Goal: Transaction & Acquisition: Purchase product/service

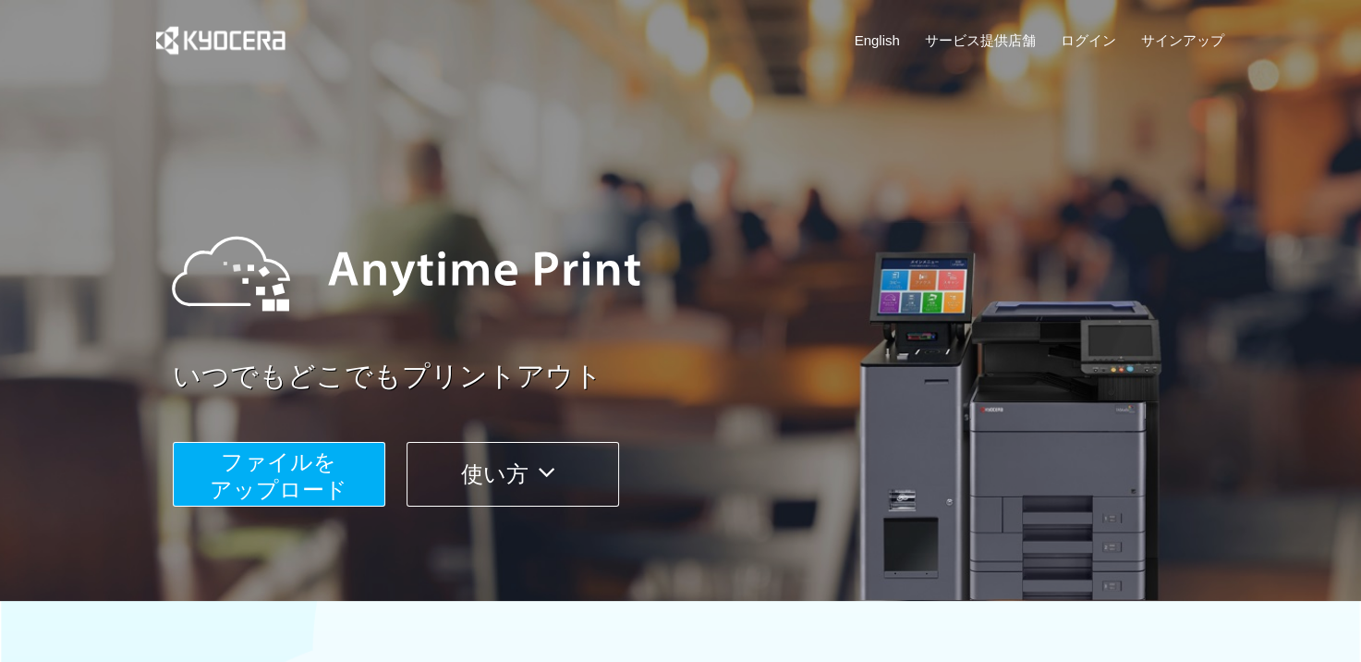
click at [251, 470] on span "ファイルを ​​アップロード" at bounding box center [279, 475] width 138 height 53
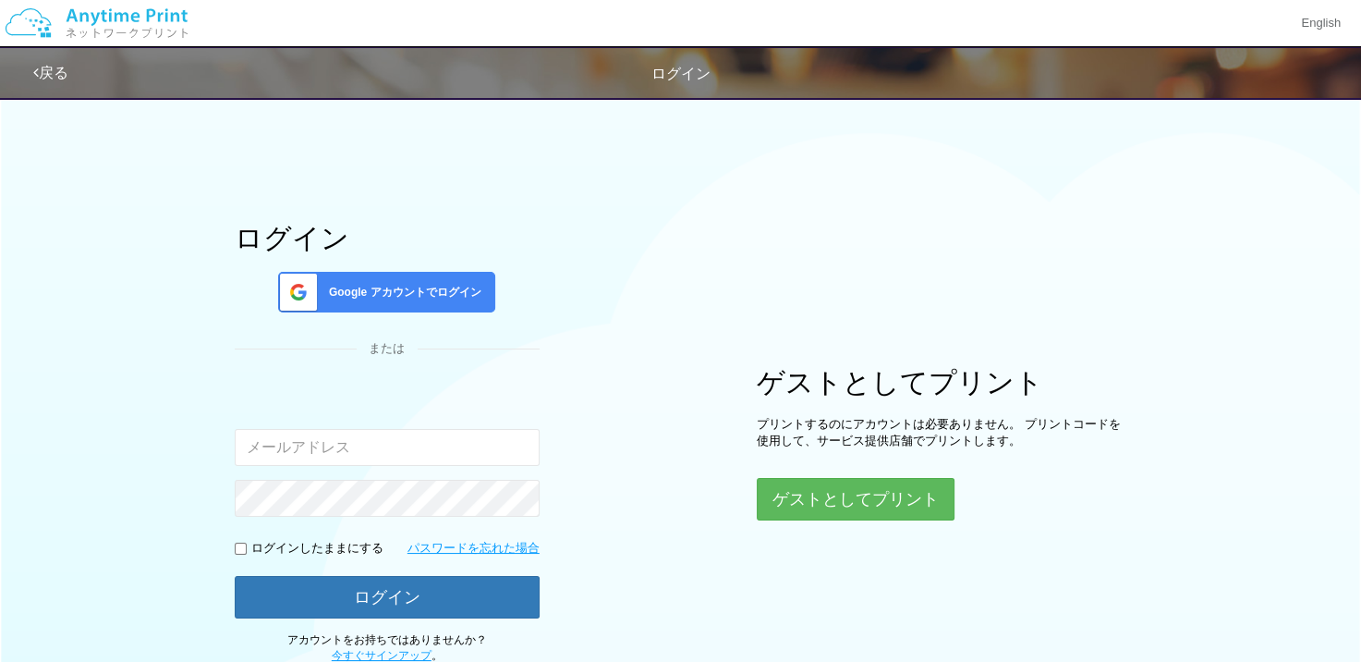
type input "[EMAIL_ADDRESS][DOMAIN_NAME]"
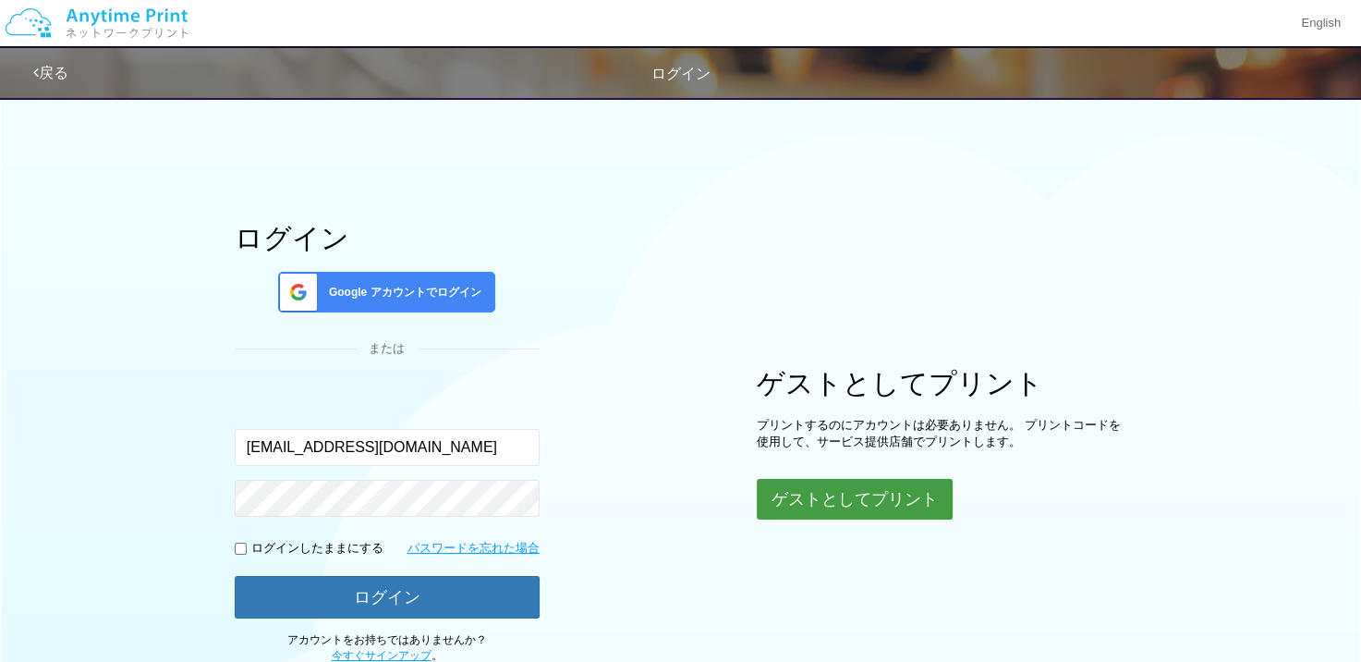
click at [824, 492] on button "ゲストとしてプリント" at bounding box center [855, 499] width 196 height 41
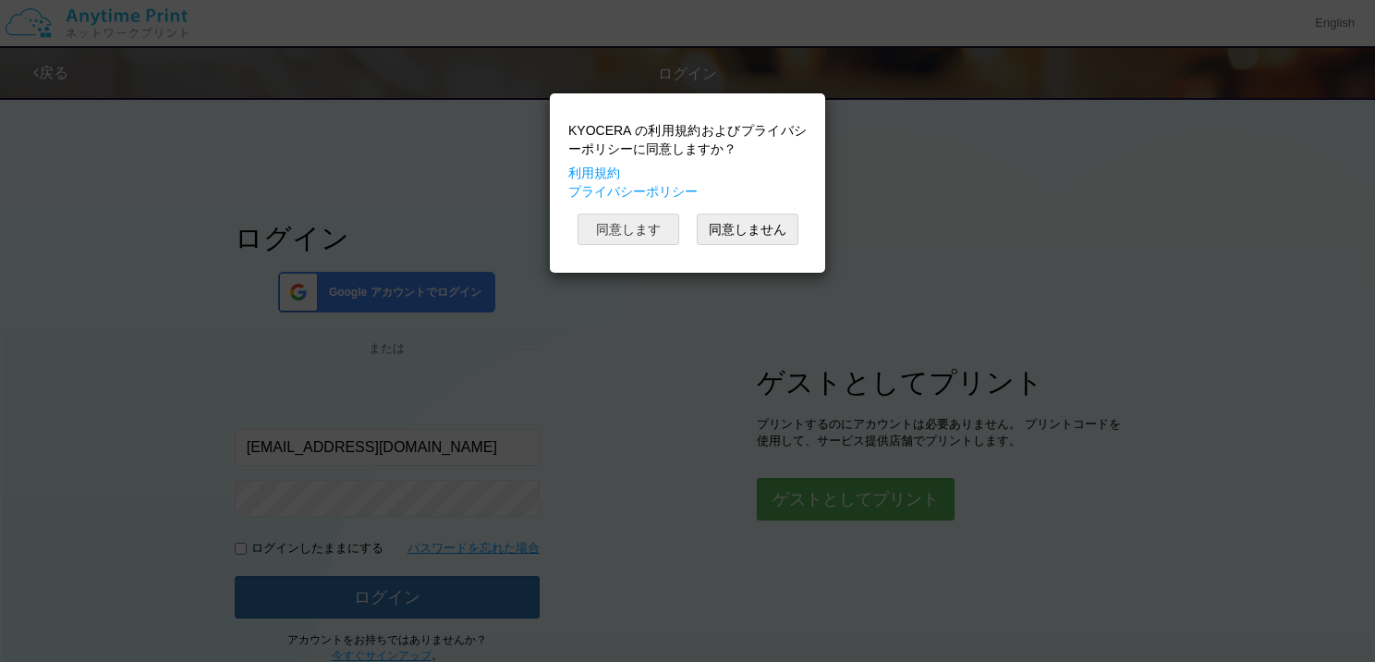
click at [631, 226] on button "同意します" at bounding box center [629, 228] width 102 height 31
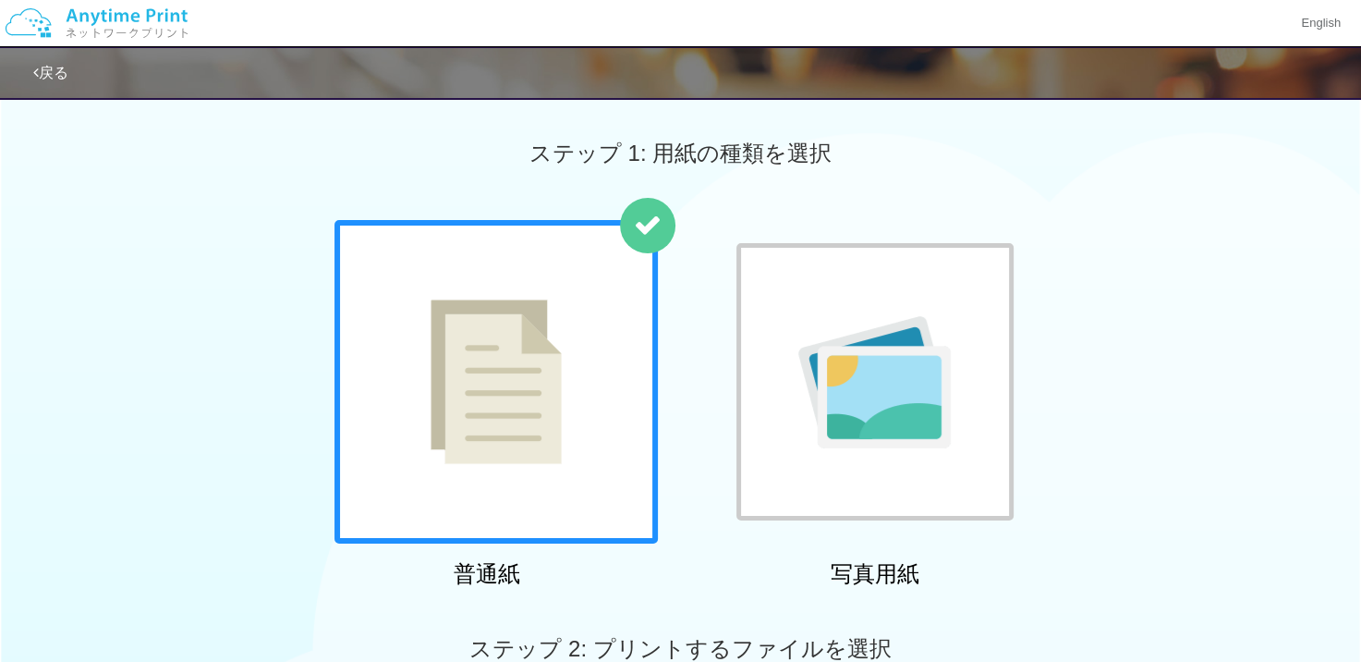
drag, startPoint x: 805, startPoint y: 272, endPoint x: 781, endPoint y: 292, distance: 31.5
click at [781, 292] on div at bounding box center [875, 381] width 277 height 277
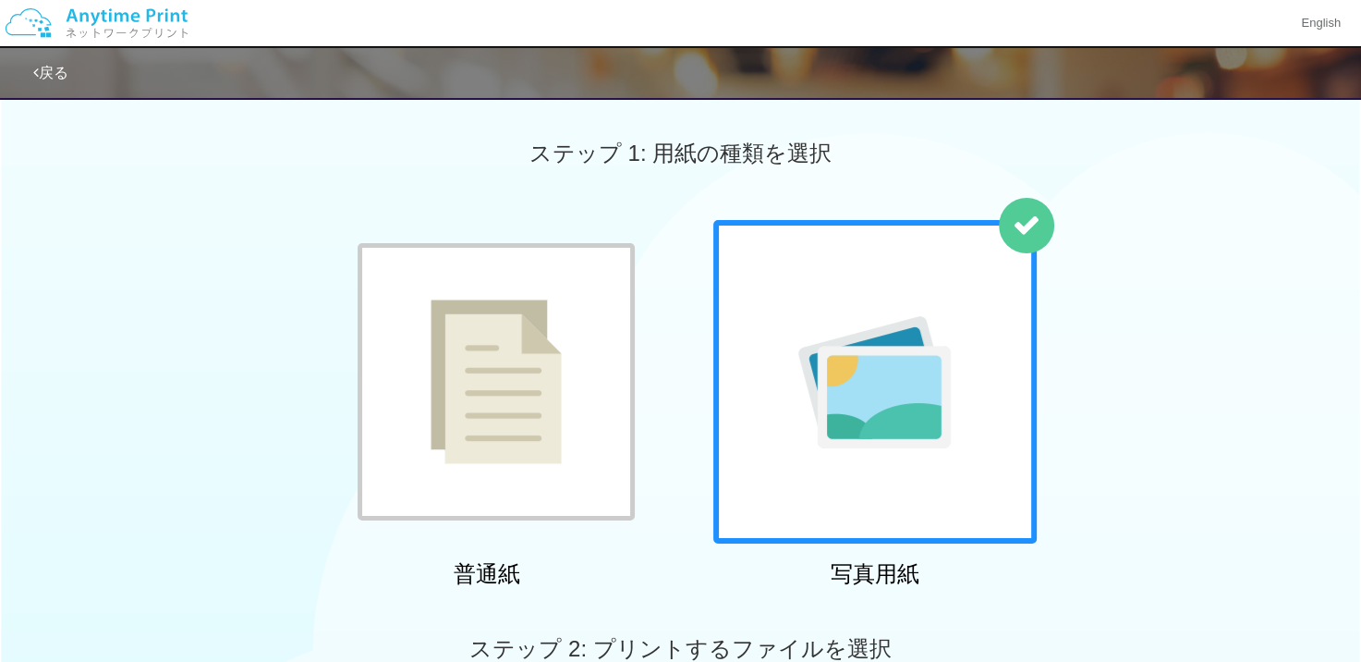
click at [781, 292] on div at bounding box center [874, 381] width 323 height 323
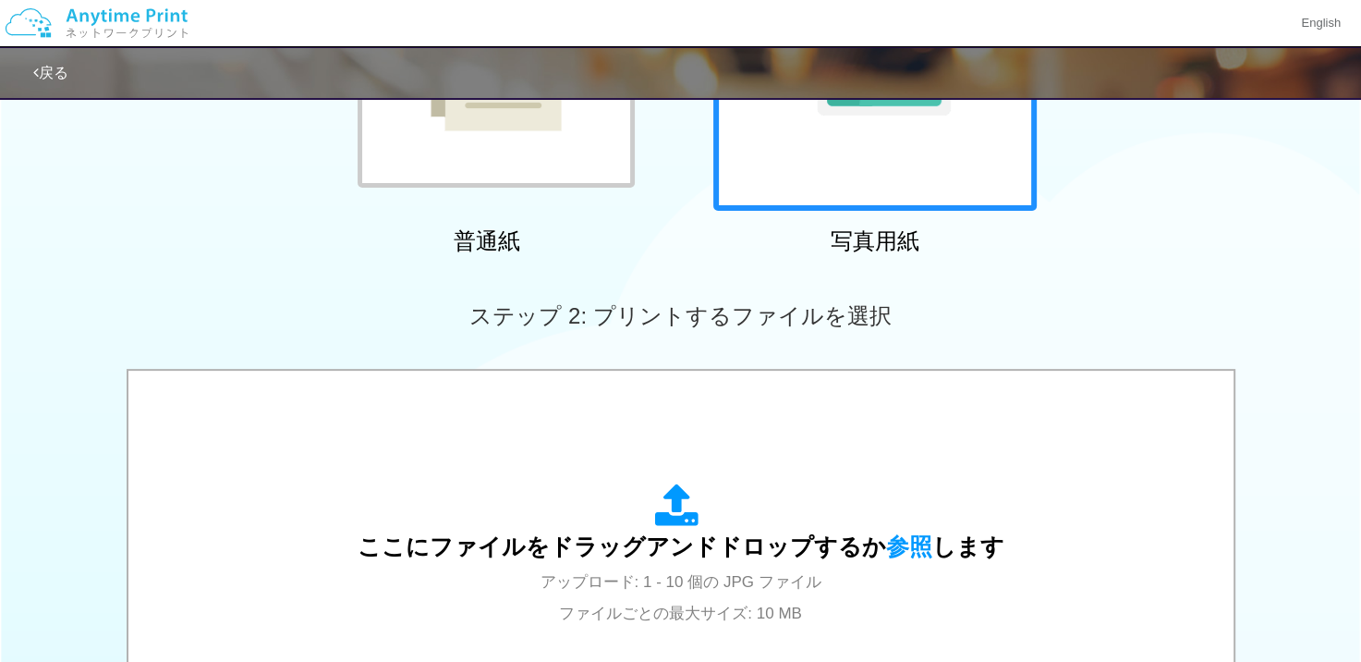
scroll to position [370, 0]
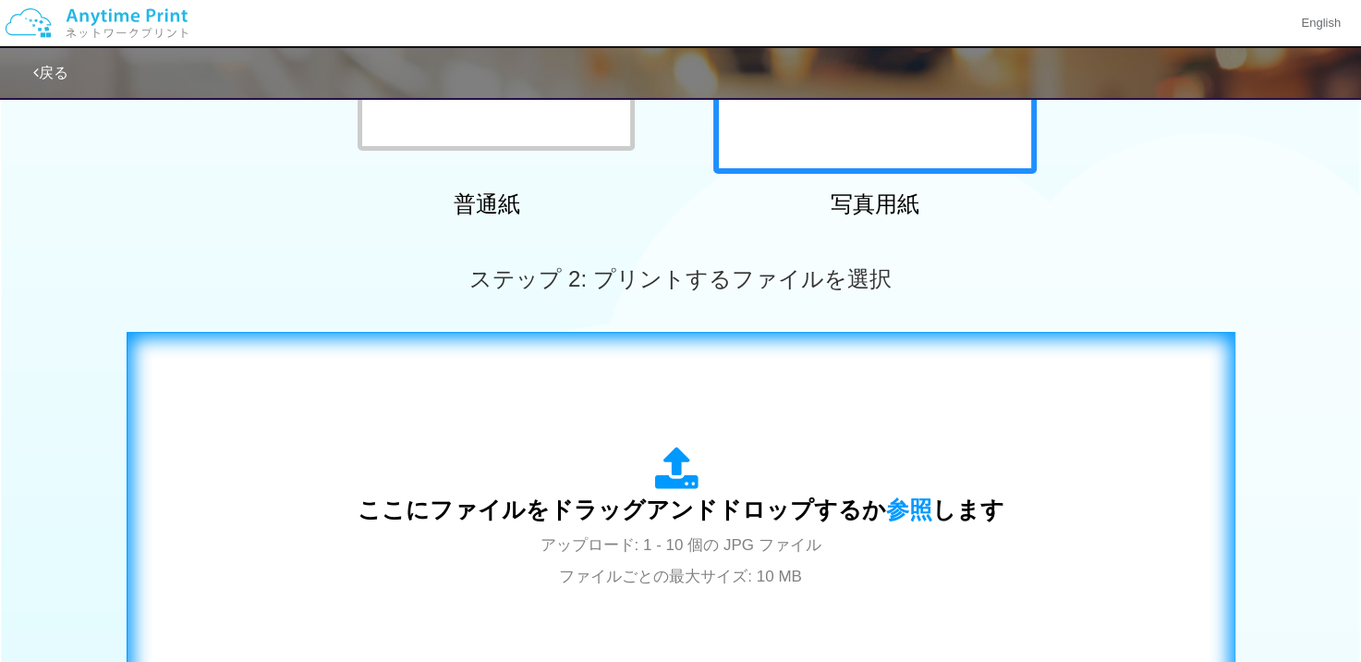
click at [875, 521] on span "ここにファイルをドラッグアンドドロップするか 参照 します" at bounding box center [681, 509] width 647 height 26
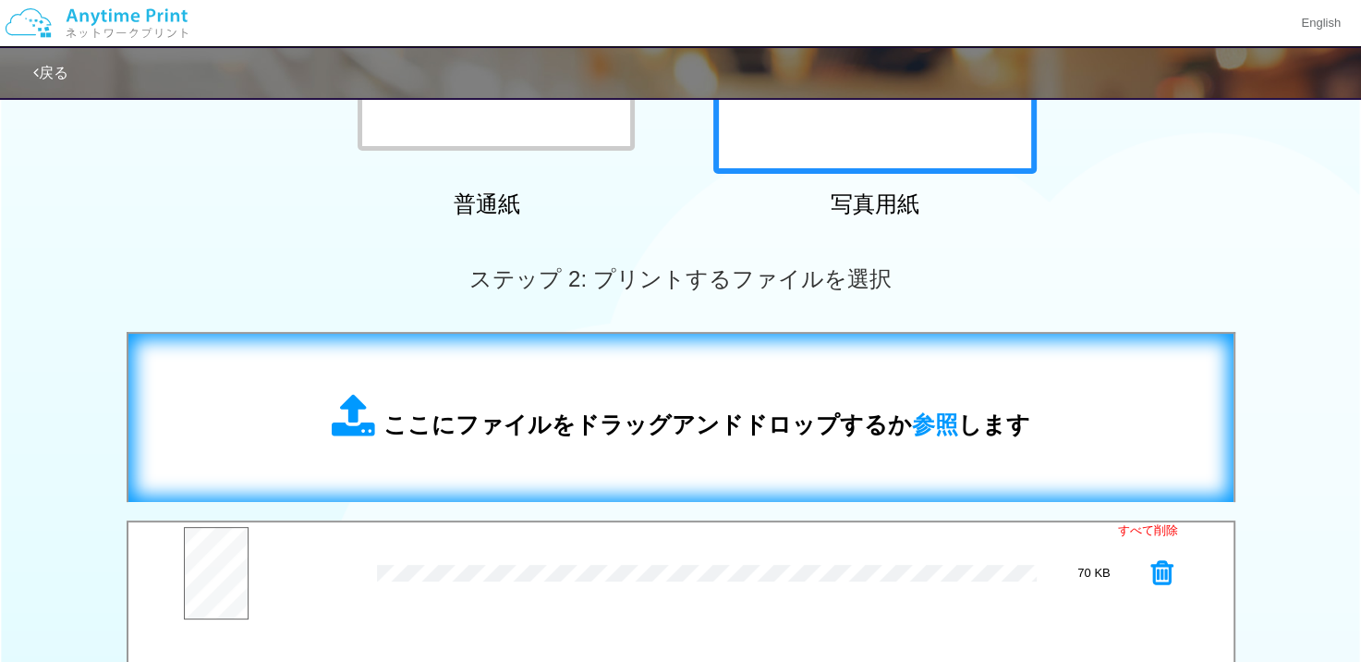
click at [549, 319] on div "ステップ 2: プリントするファイルを選択" at bounding box center [680, 278] width 1361 height 105
click at [632, 371] on div "ここにファイルをドラッグアンドドロップするか 参照 します" at bounding box center [681, 417] width 1068 height 131
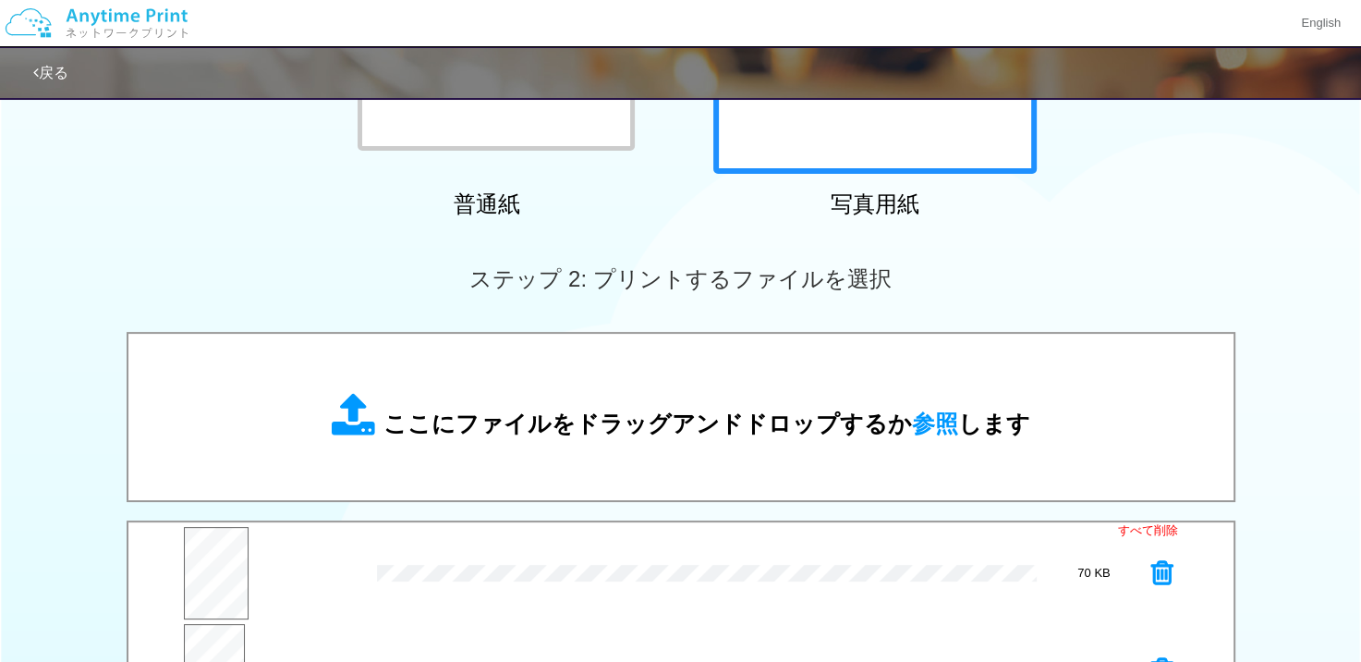
drag, startPoint x: 632, startPoint y: 371, endPoint x: 530, endPoint y: 320, distance: 114.5
click at [530, 320] on div "ステップ 2: プリントするファイルを選択" at bounding box center [680, 278] width 1361 height 105
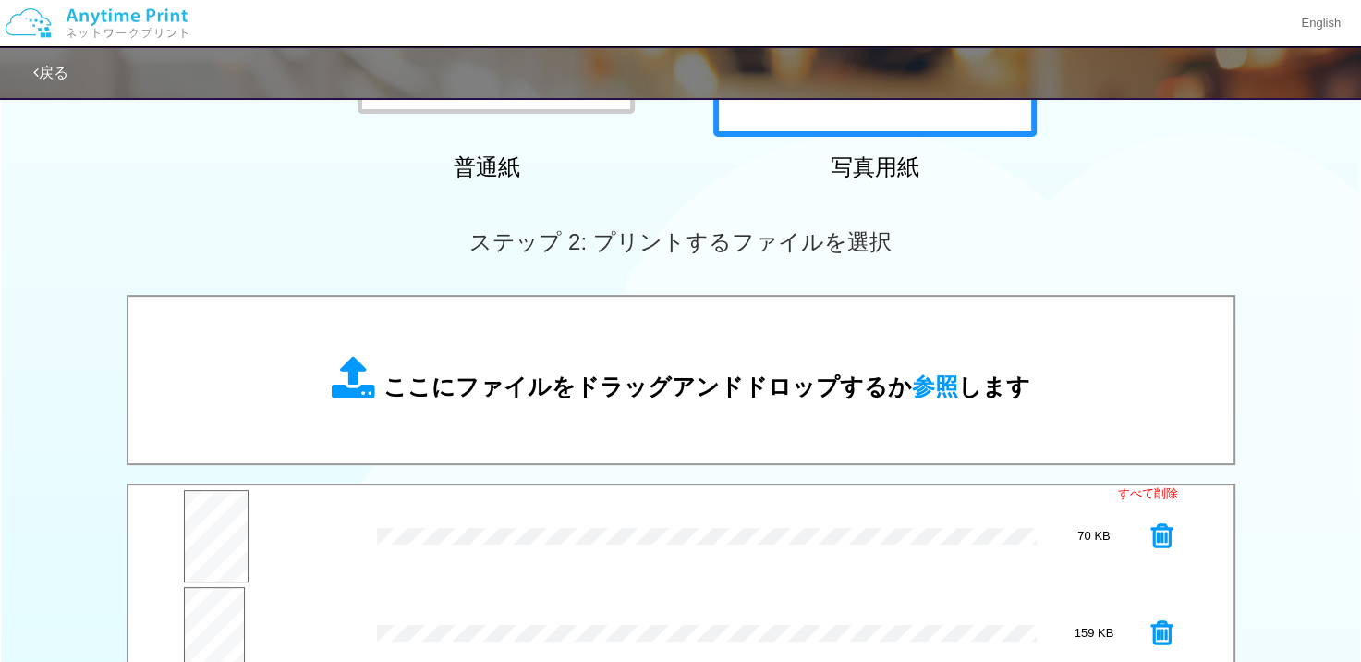
scroll to position [444, 0]
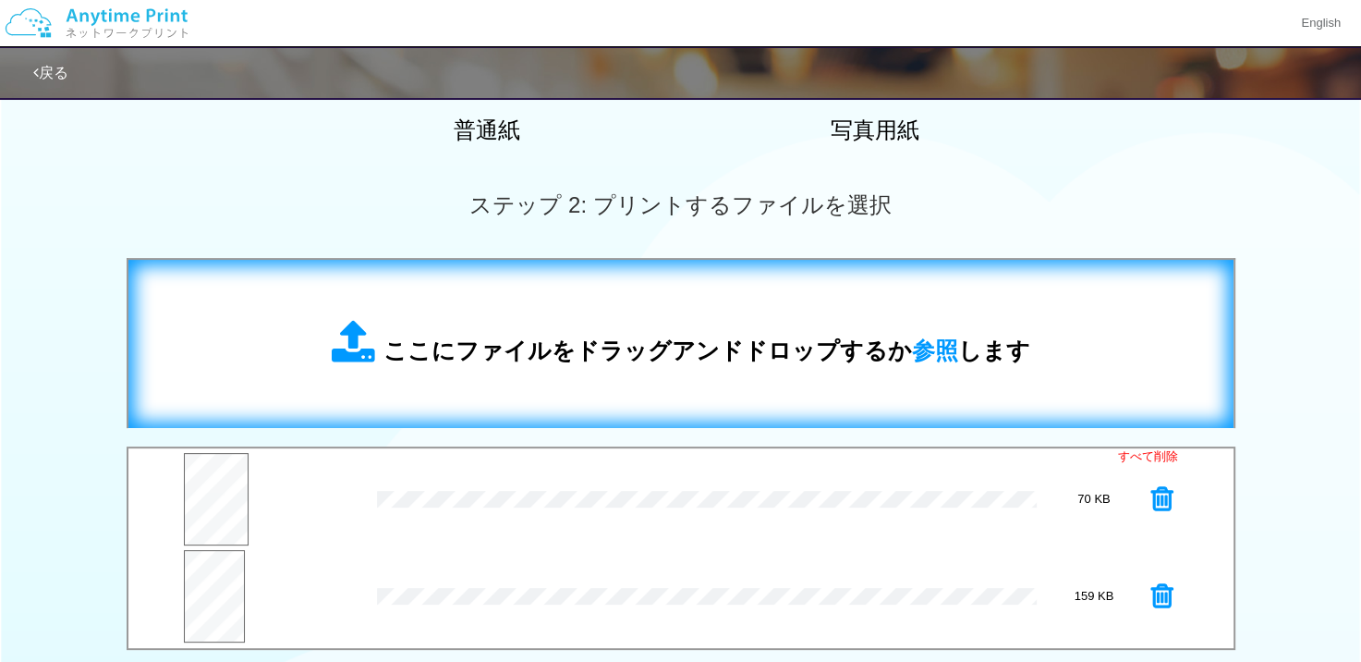
click at [1054, 388] on div "ここにファイルをドラッグアンドドロップするか 参照 します" at bounding box center [681, 343] width 1068 height 131
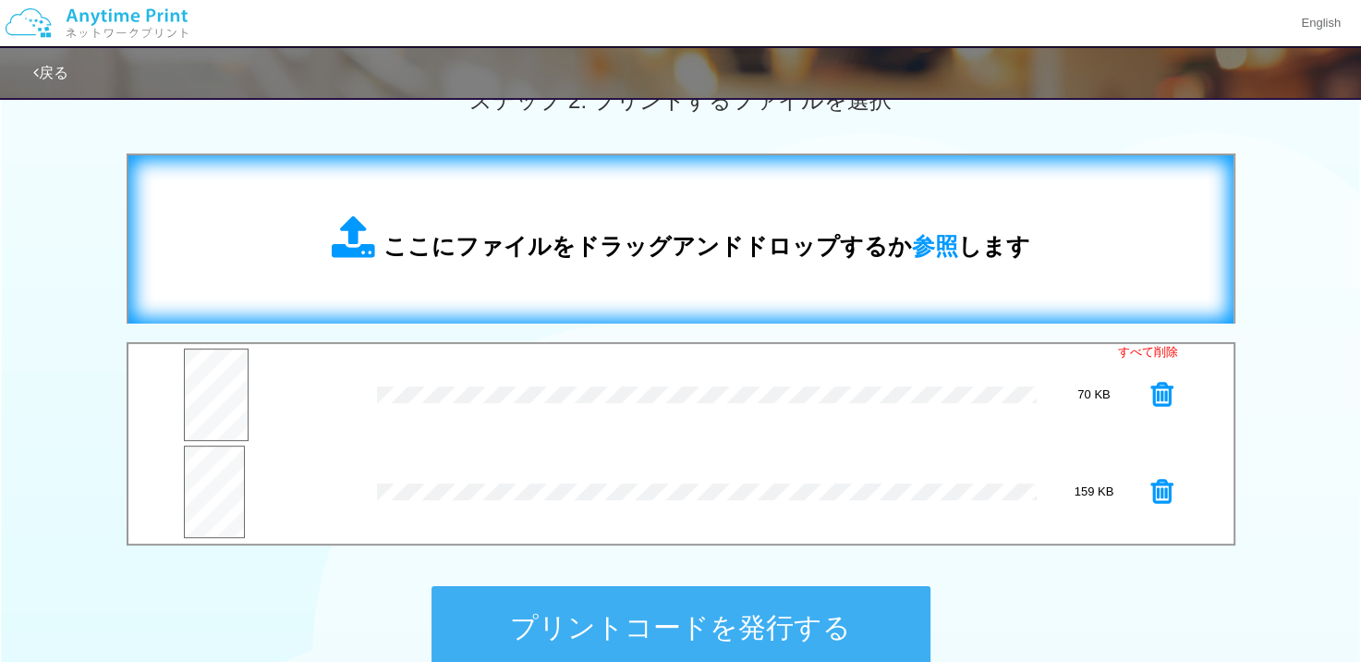
scroll to position [536, 0]
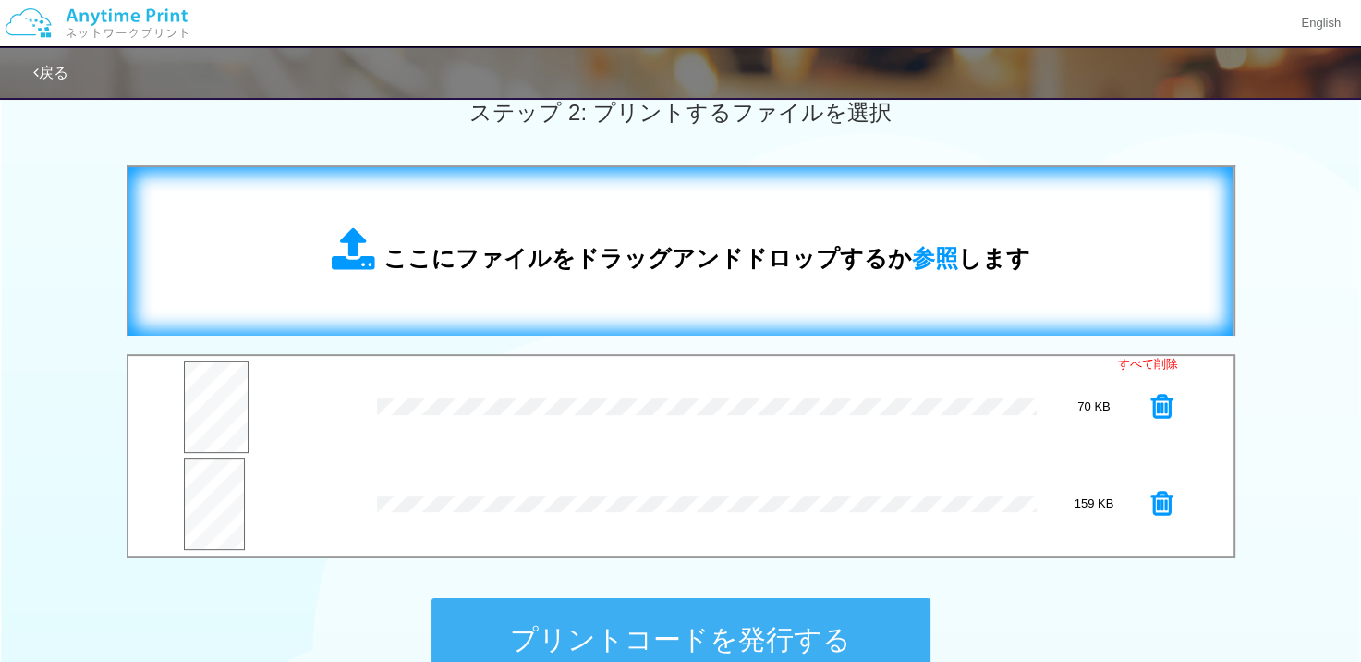
click at [509, 270] on span "ここにファイルをドラッグアンドドロップするか 参照 します" at bounding box center [707, 258] width 647 height 26
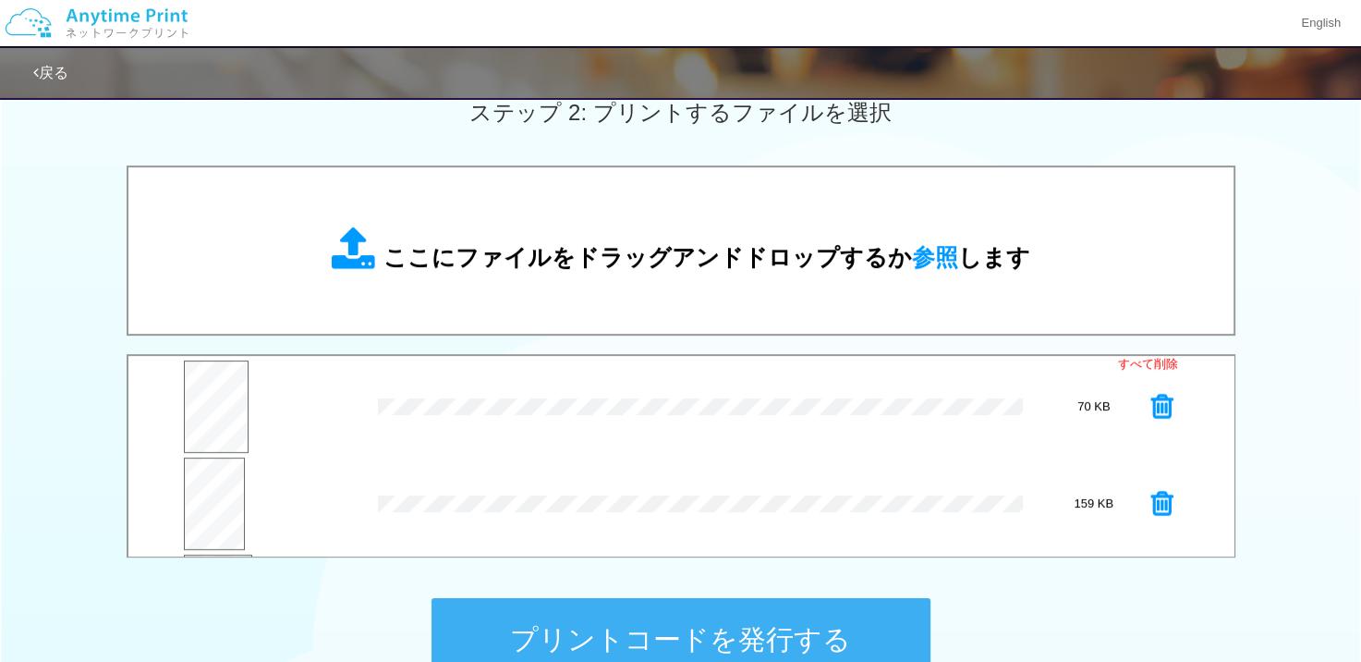
scroll to position [92, 0]
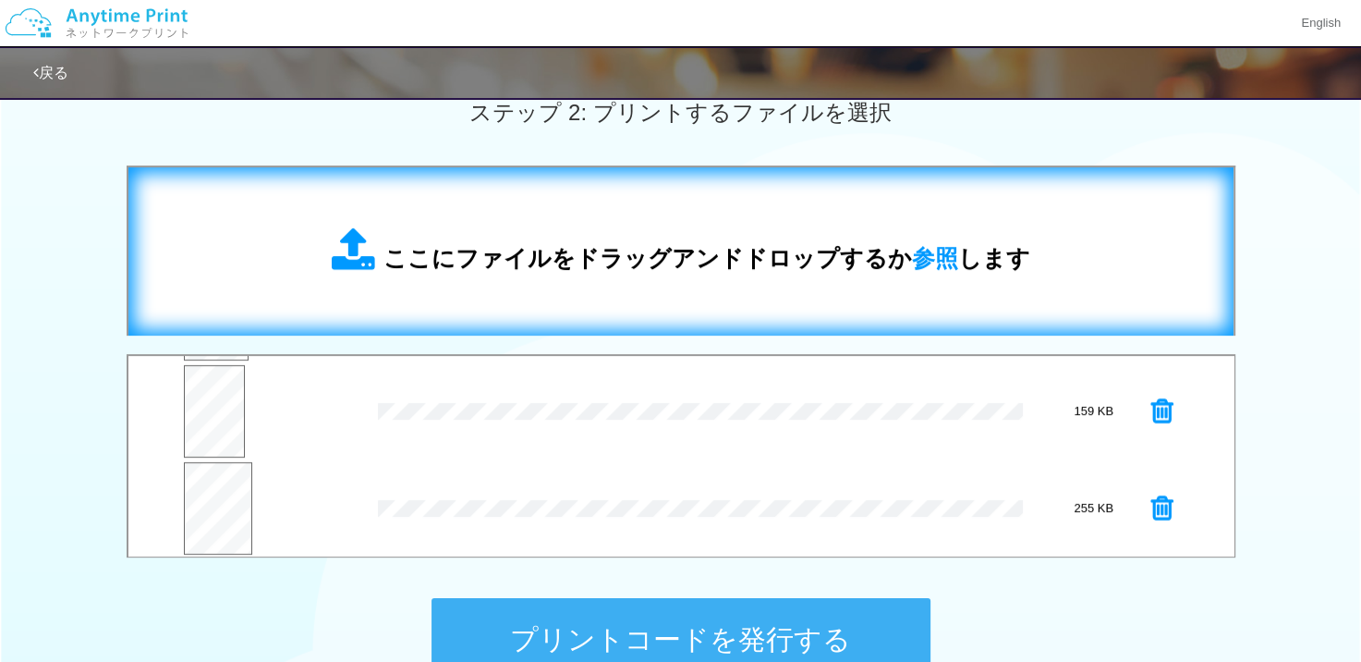
click at [535, 245] on span "ここにファイルをドラッグアンドドロップするか 参照 します" at bounding box center [707, 258] width 647 height 26
click at [493, 257] on span "ここにファイルをドラッグアンドドロップするか 参照 します" at bounding box center [707, 258] width 647 height 26
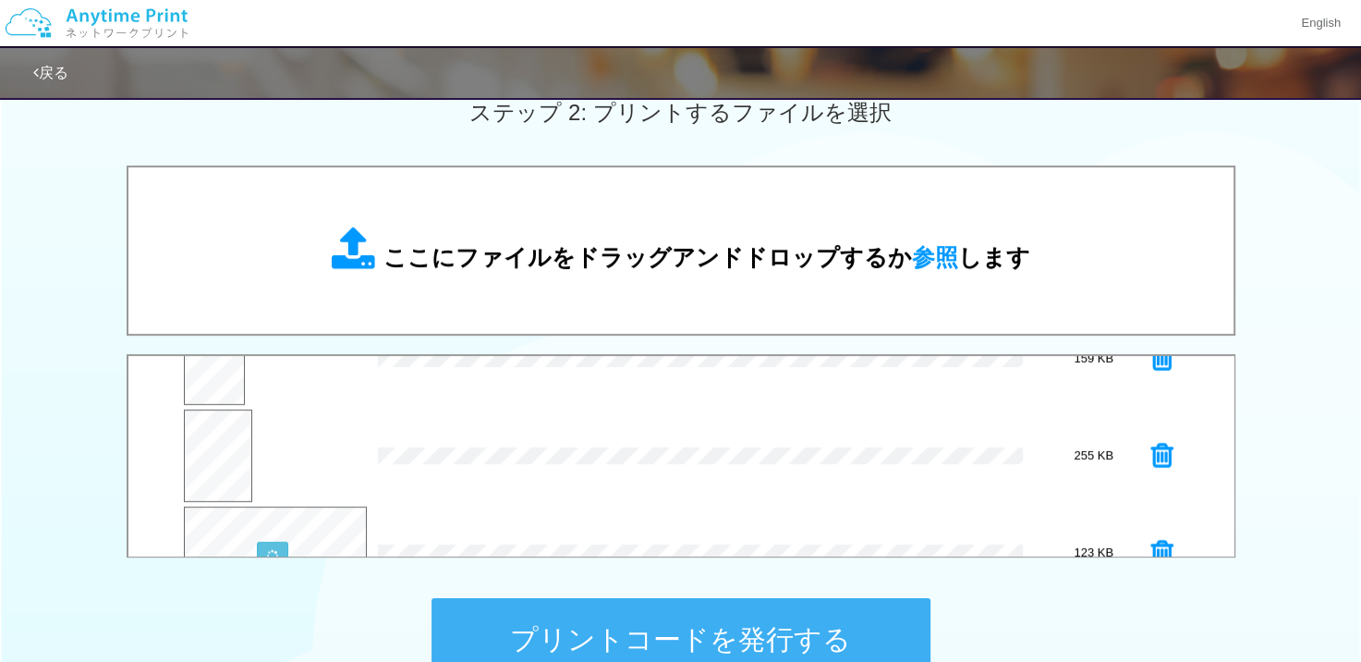
scroll to position [192, 0]
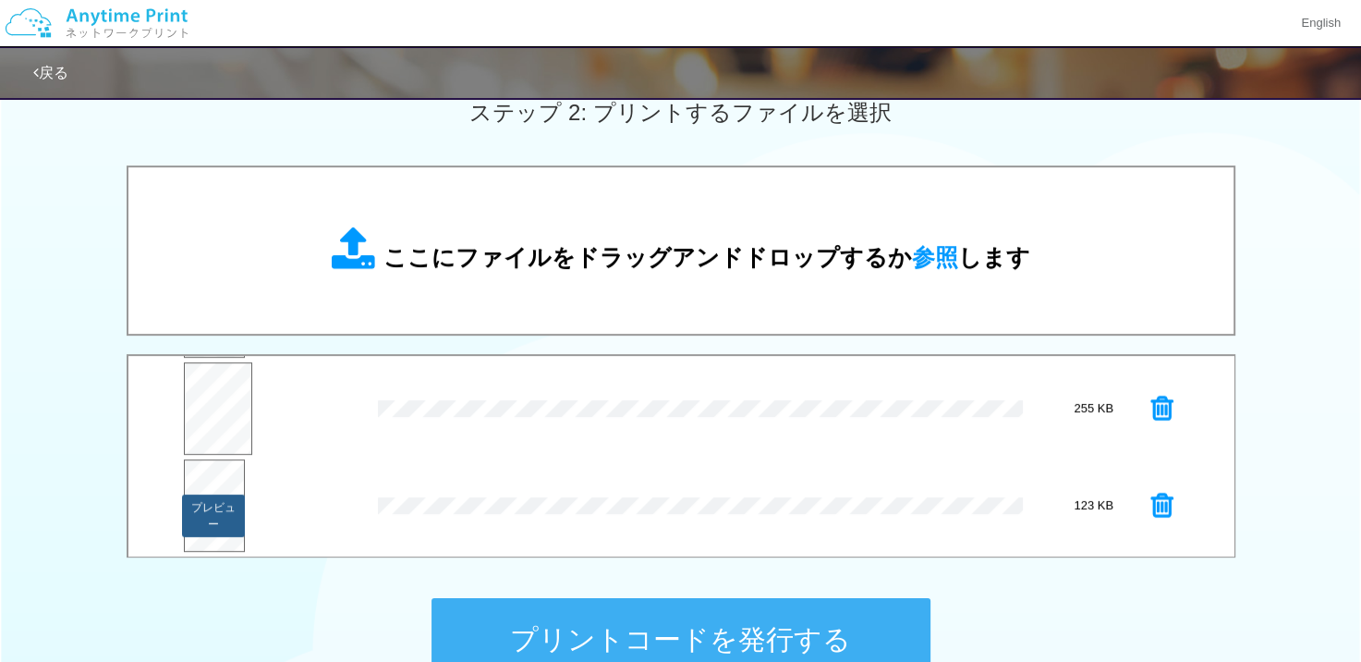
click at [214, 510] on button "プレビュー" at bounding box center [213, 515] width 63 height 43
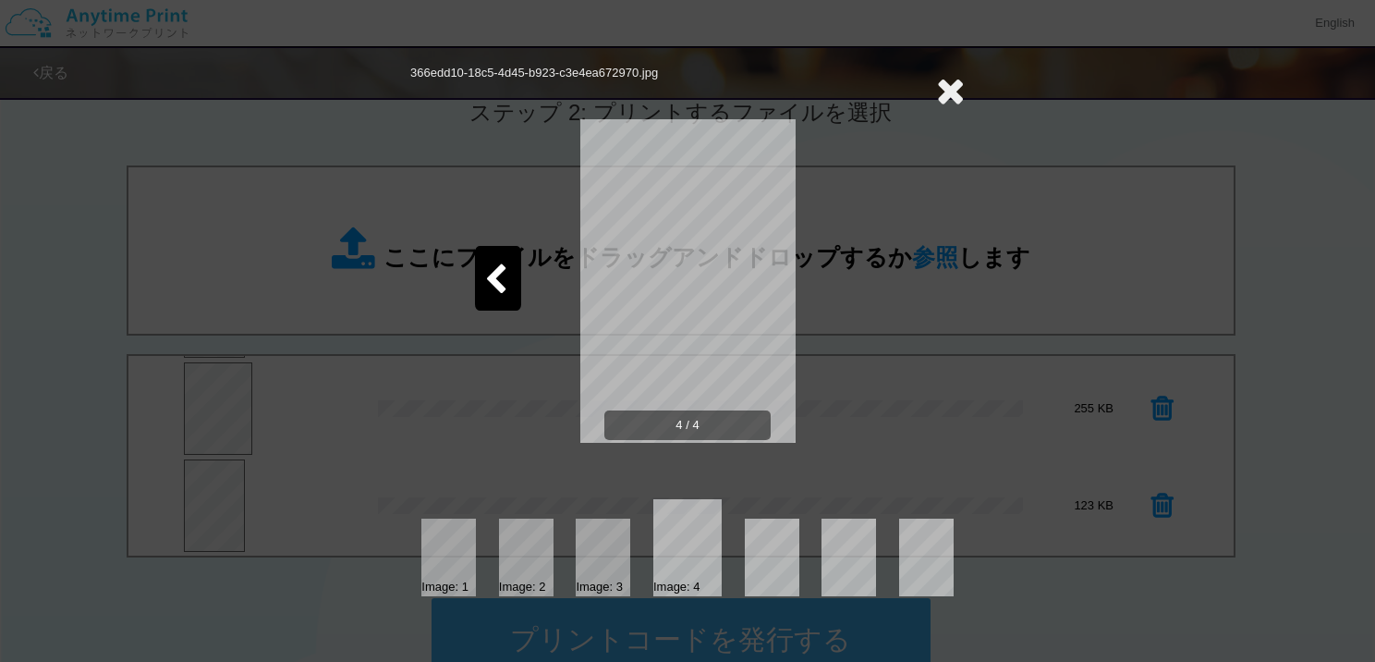
click at [494, 269] on icon at bounding box center [495, 280] width 23 height 32
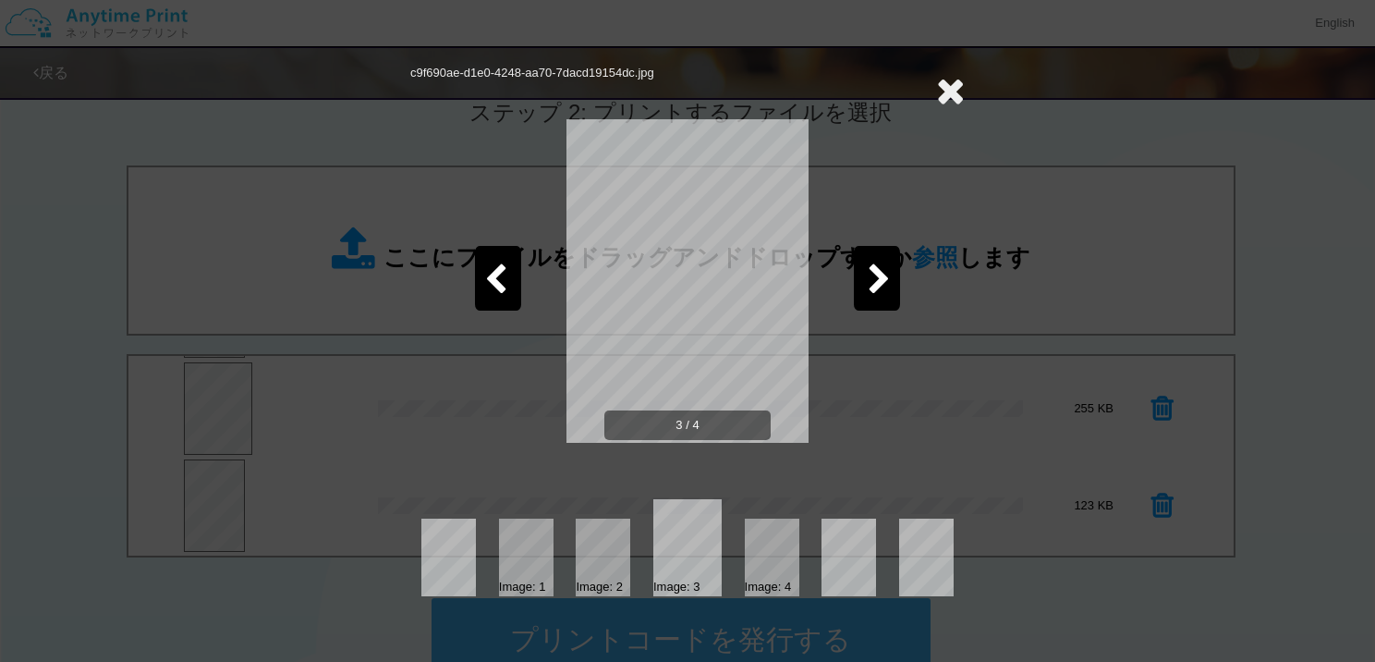
click at [945, 81] on icon at bounding box center [950, 90] width 29 height 37
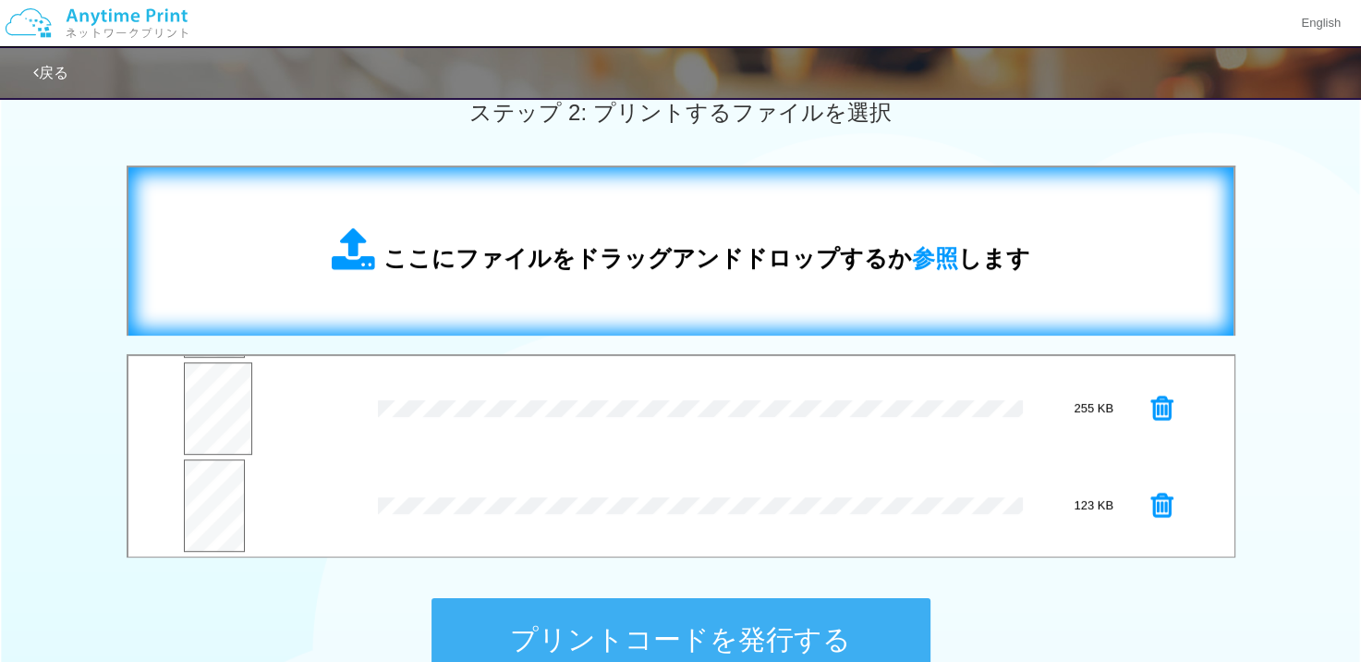
click at [703, 227] on div "ここにファイルをドラッグアンドドロップするか 参照 します" at bounding box center [681, 251] width 699 height 48
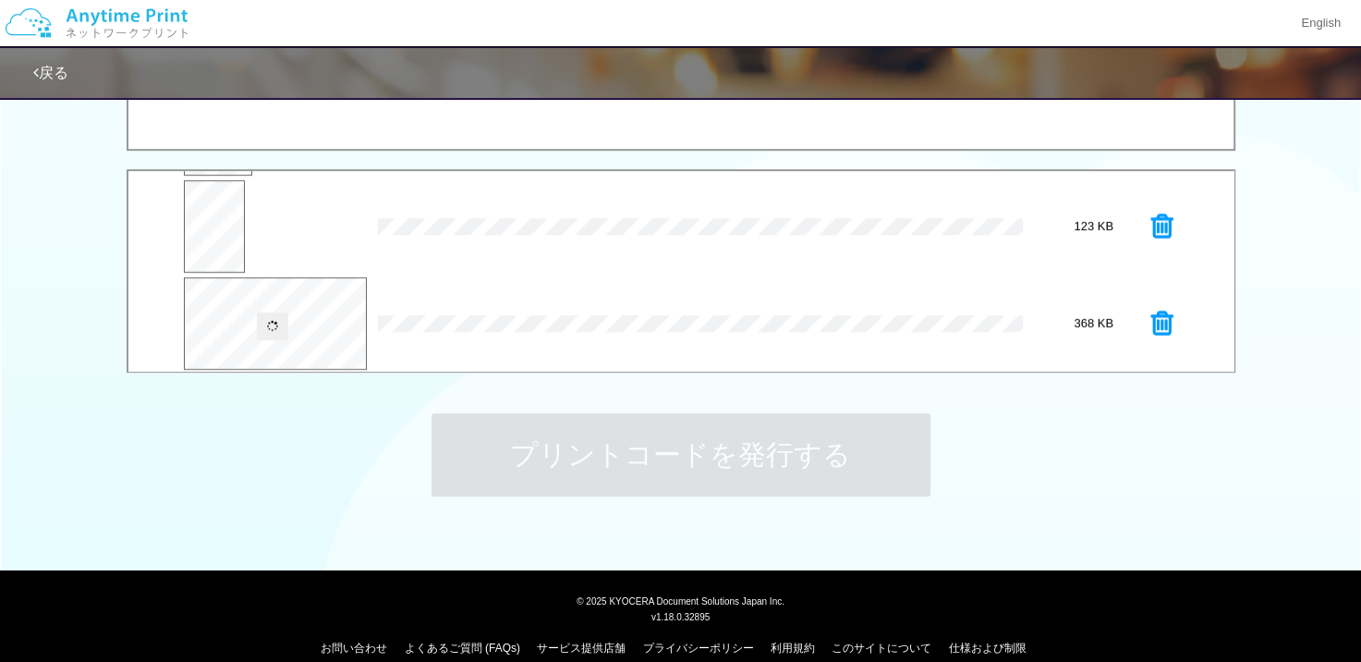
scroll to position [289, 0]
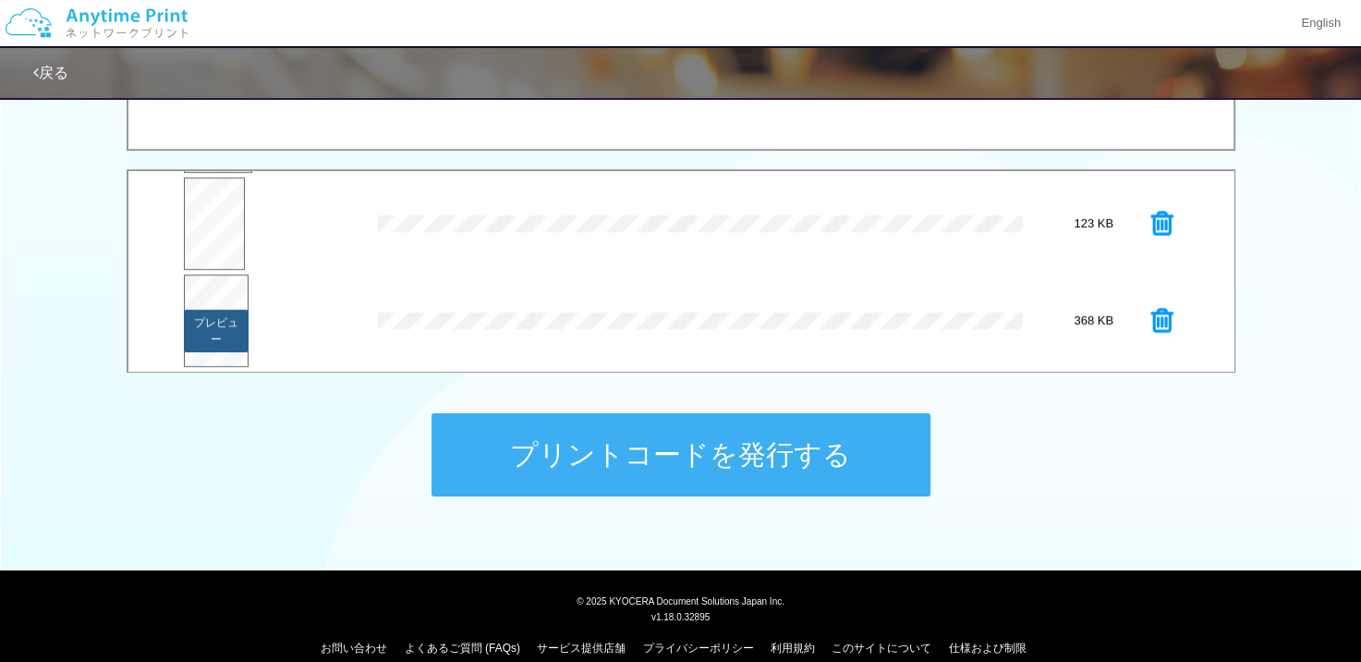
click at [226, 314] on button "プレビュー" at bounding box center [216, 331] width 65 height 43
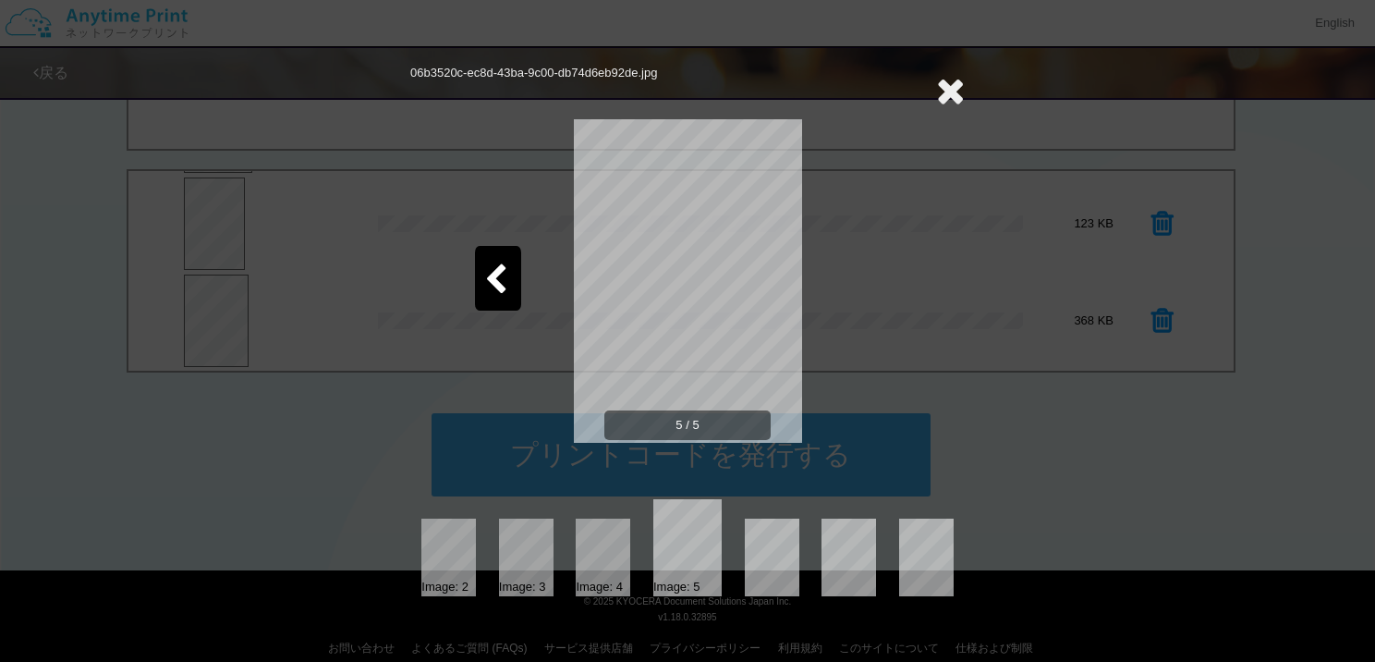
click at [962, 91] on icon at bounding box center [950, 90] width 29 height 37
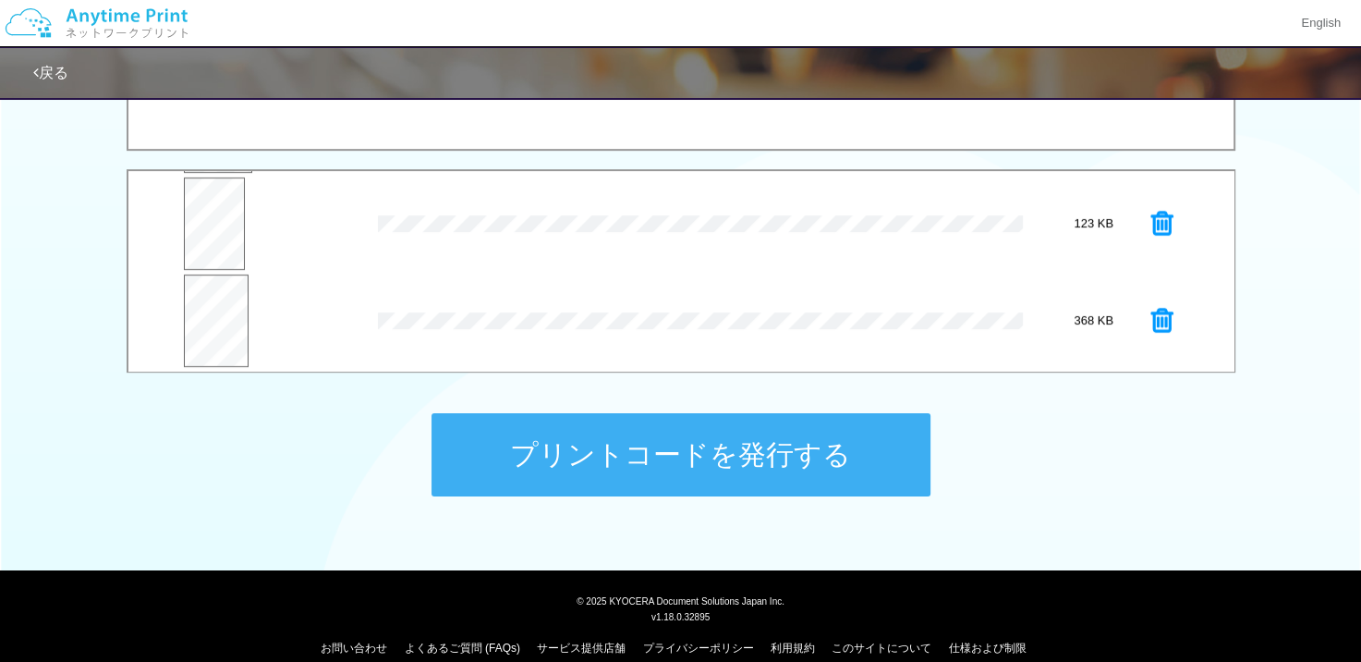
scroll to position [197, 0]
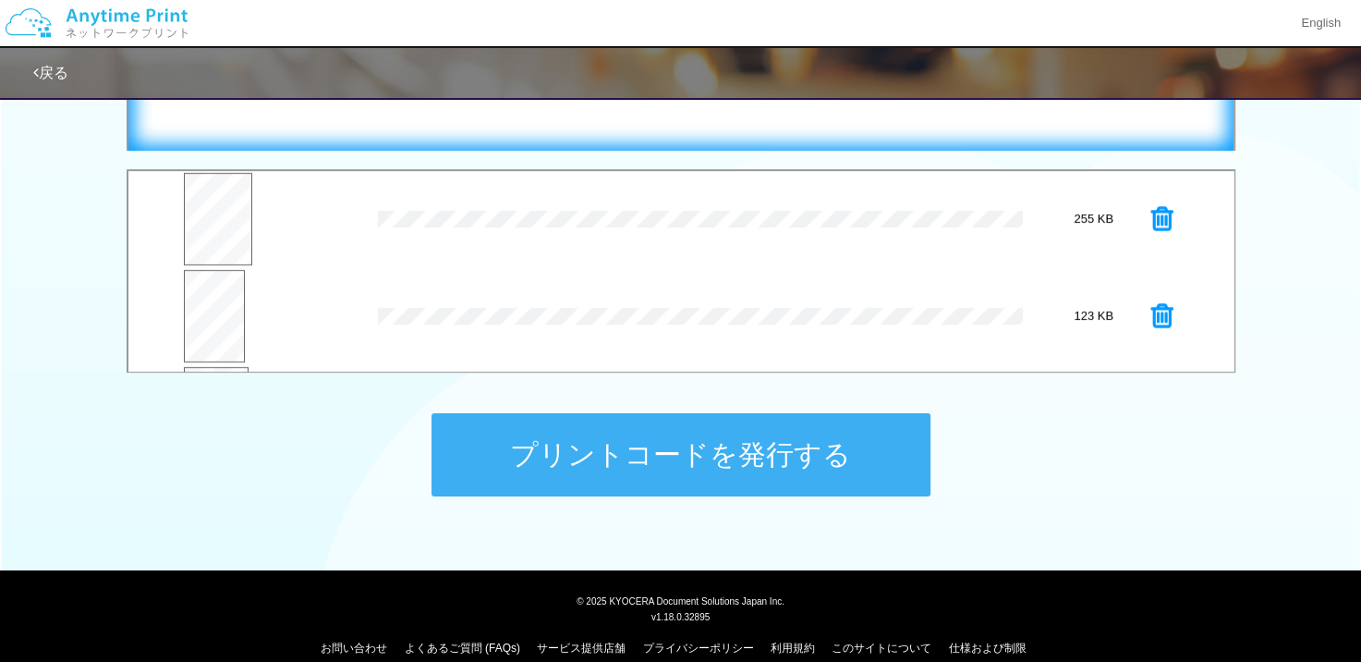
click at [746, 131] on div "ここにファイルをドラッグアンドドロップするか 参照 します" at bounding box center [681, 66] width 1068 height 131
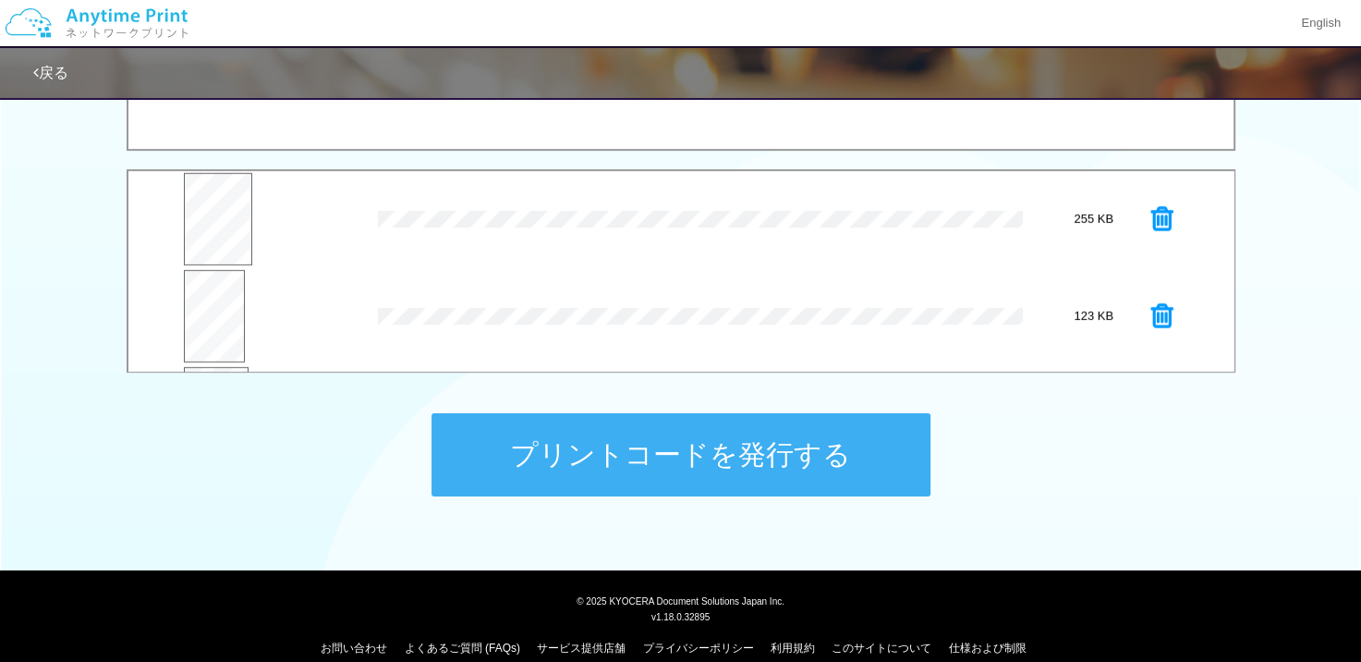
scroll to position [382, 0]
click at [216, 319] on button "プレビュー" at bounding box center [213, 335] width 63 height 43
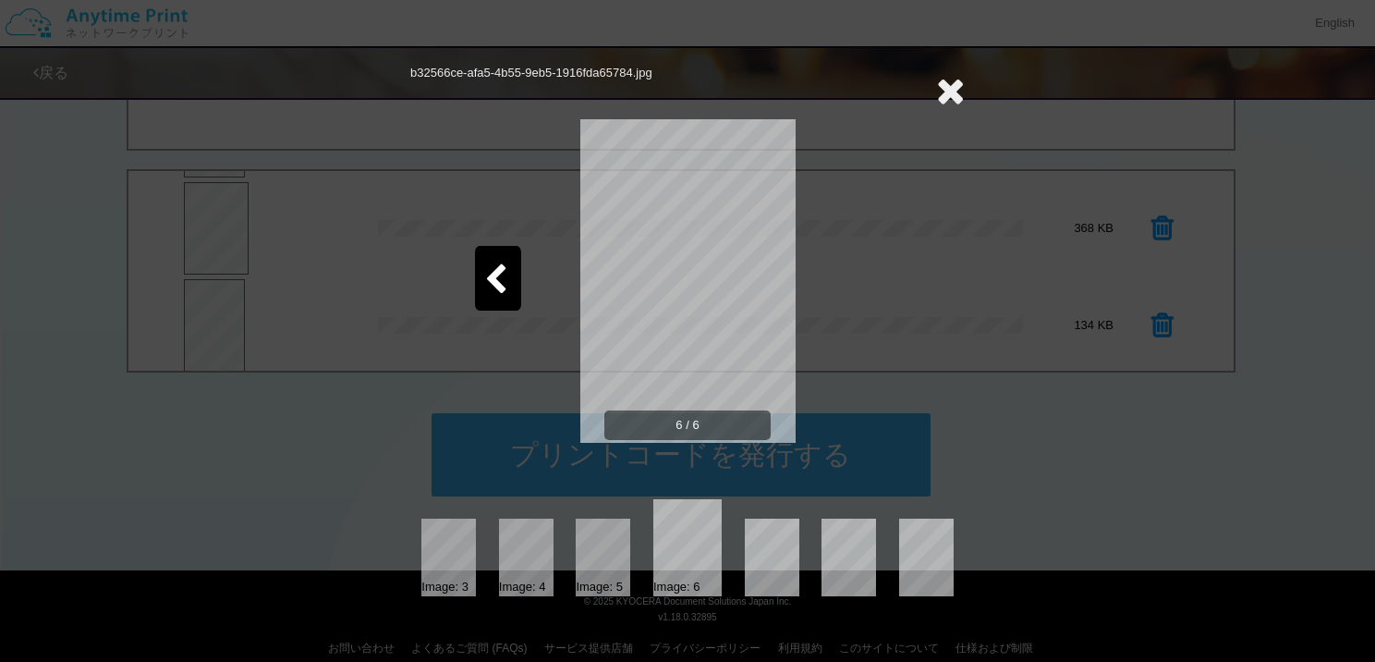
click at [498, 271] on icon at bounding box center [495, 280] width 23 height 32
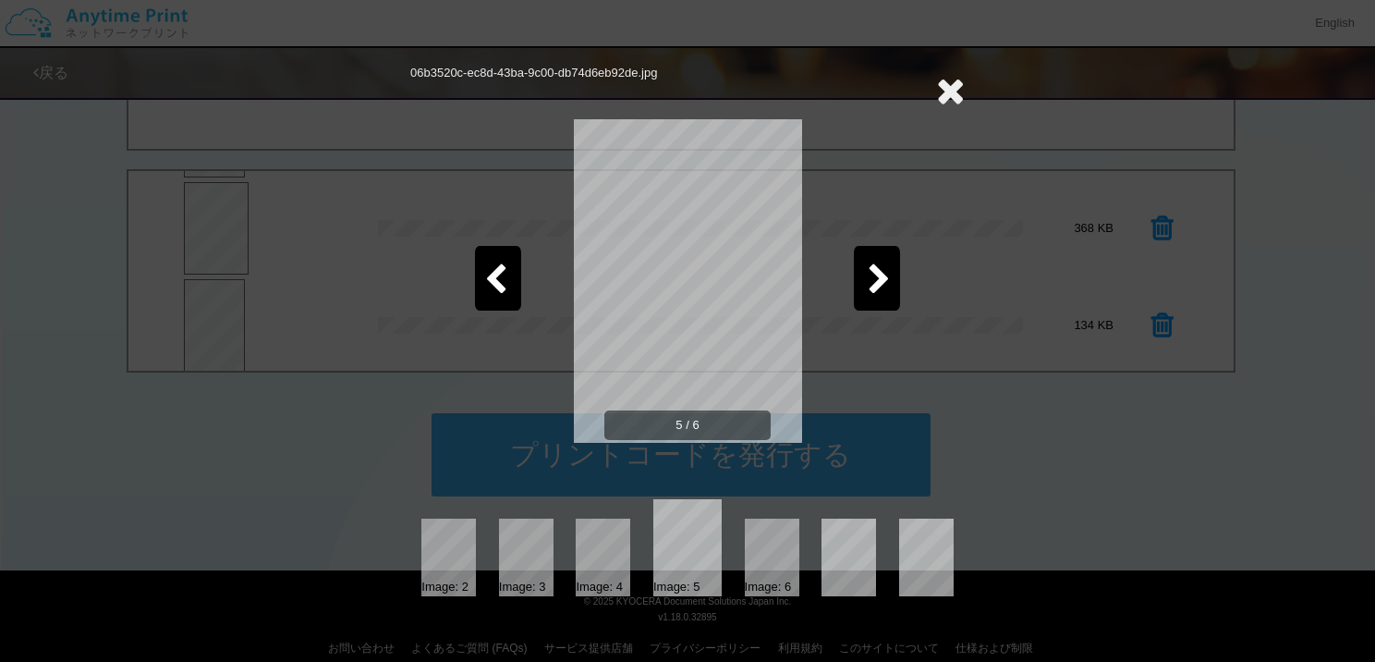
click at [498, 271] on icon at bounding box center [495, 280] width 23 height 32
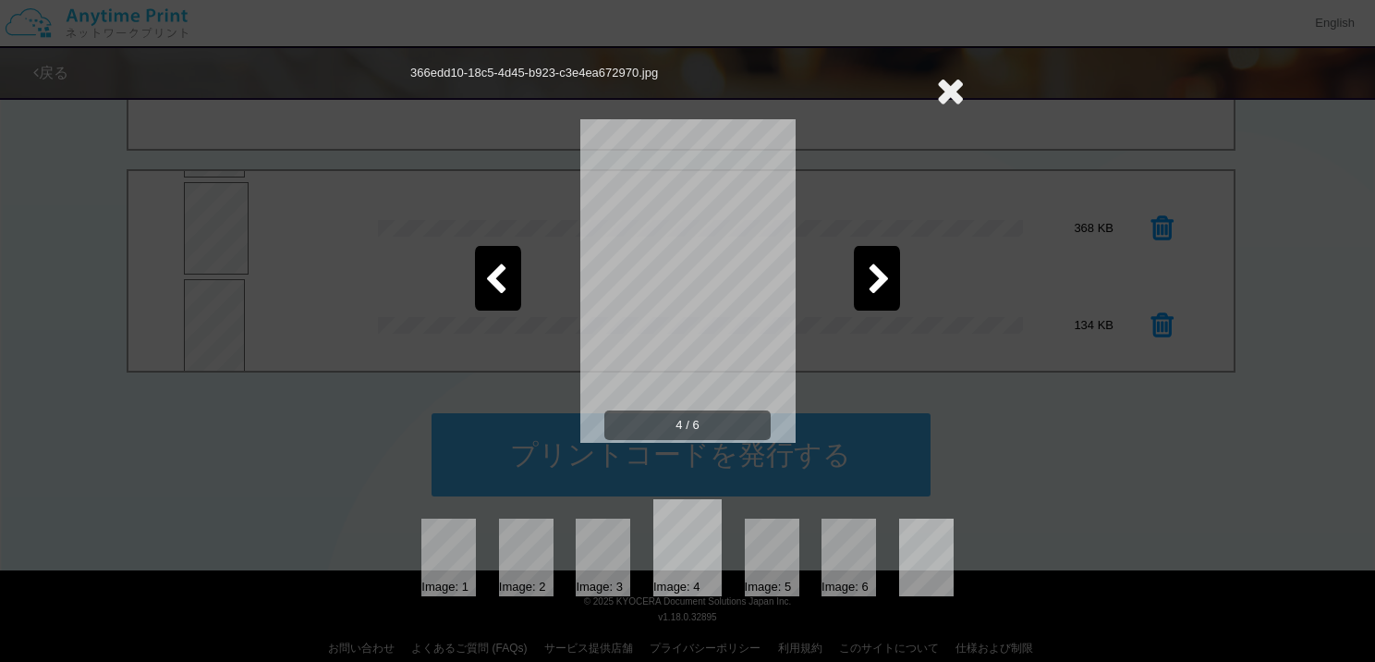
click at [498, 271] on icon at bounding box center [495, 280] width 23 height 32
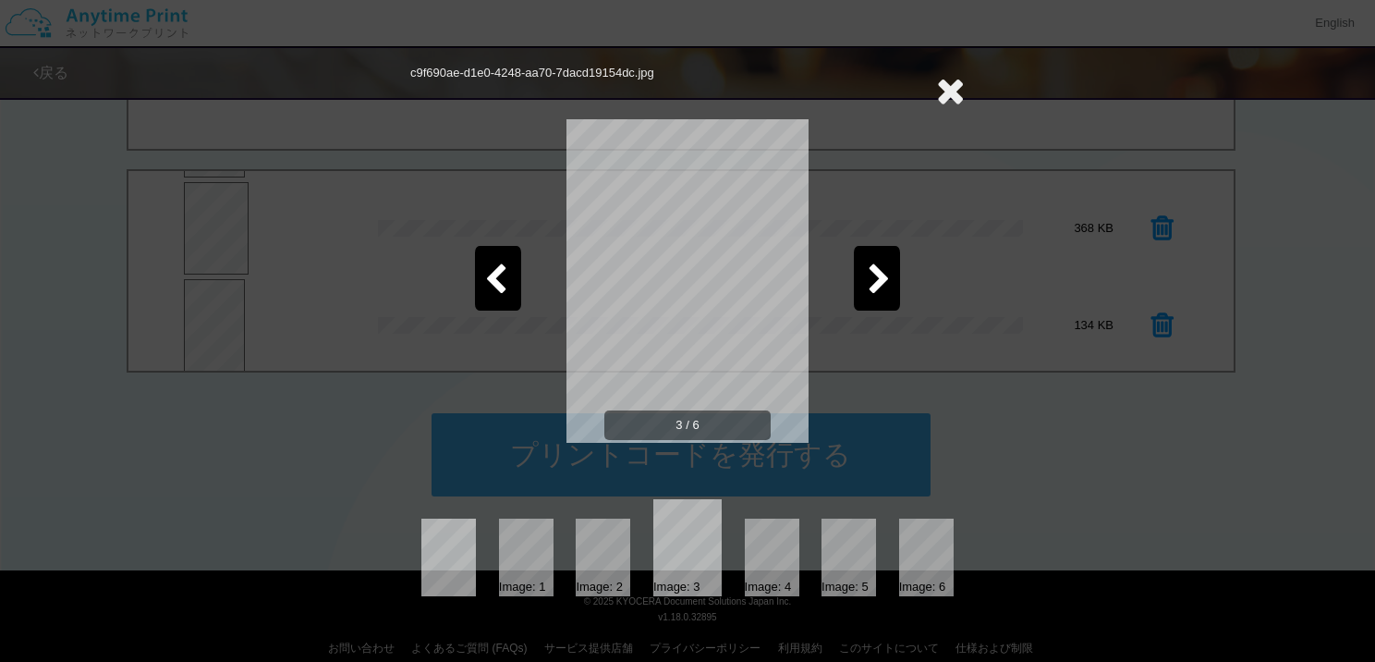
click at [498, 271] on icon at bounding box center [495, 280] width 23 height 32
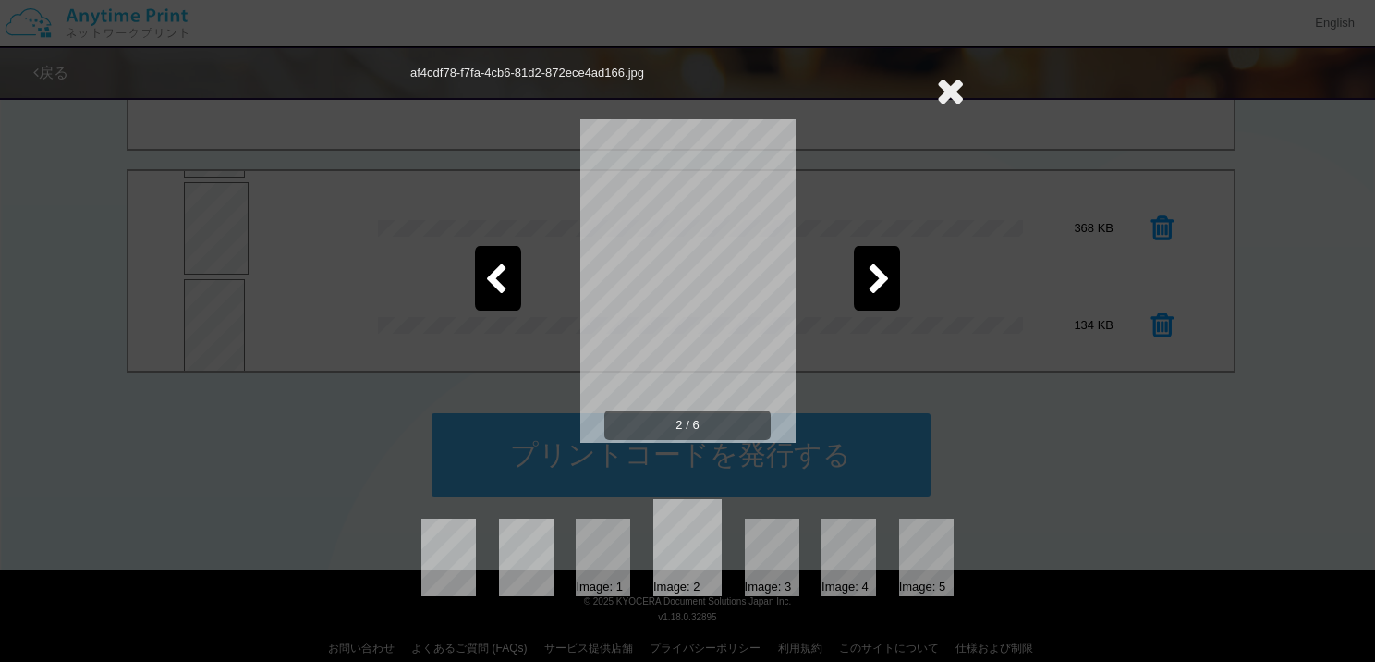
click at [498, 271] on icon at bounding box center [495, 280] width 23 height 32
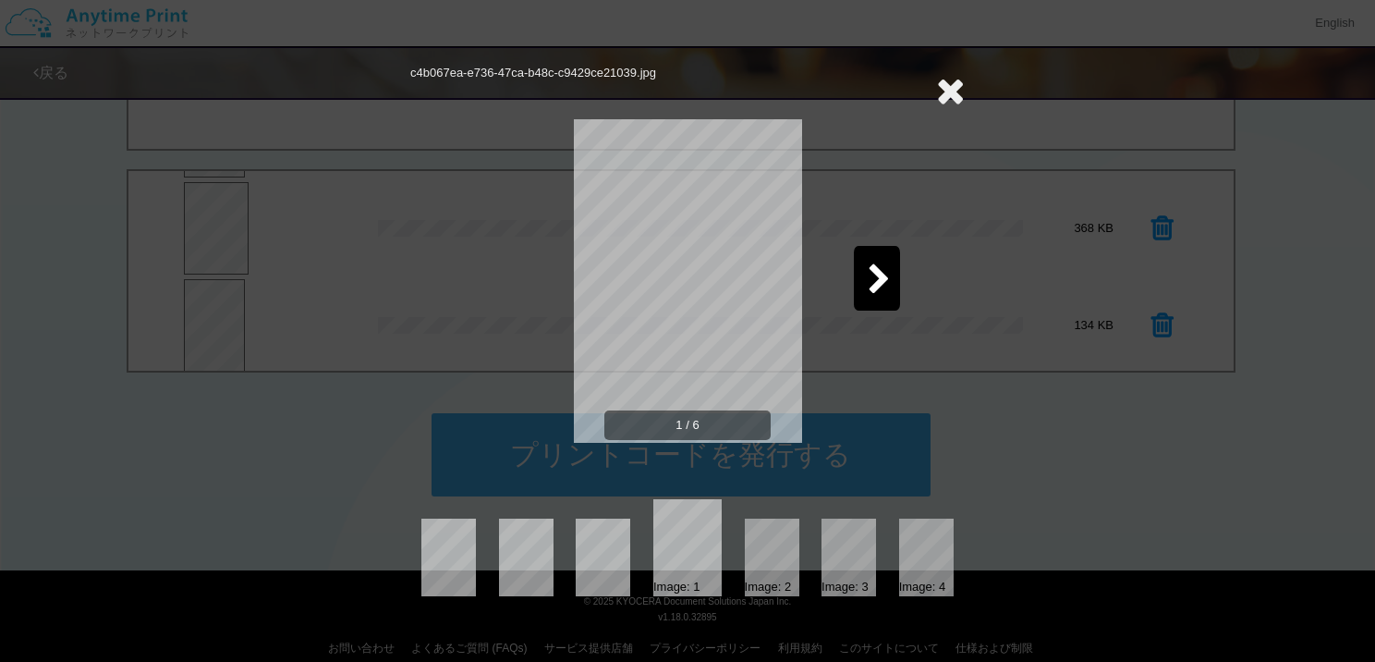
click at [959, 95] on icon at bounding box center [950, 90] width 29 height 37
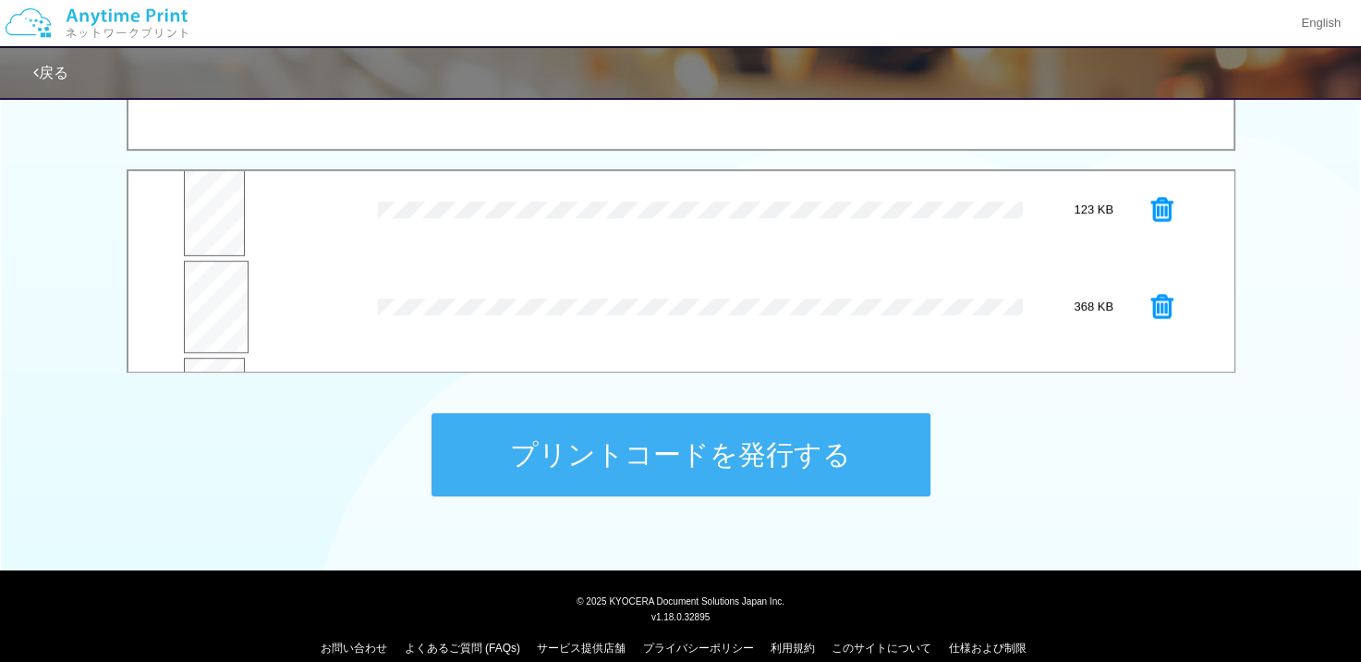
scroll to position [197, 0]
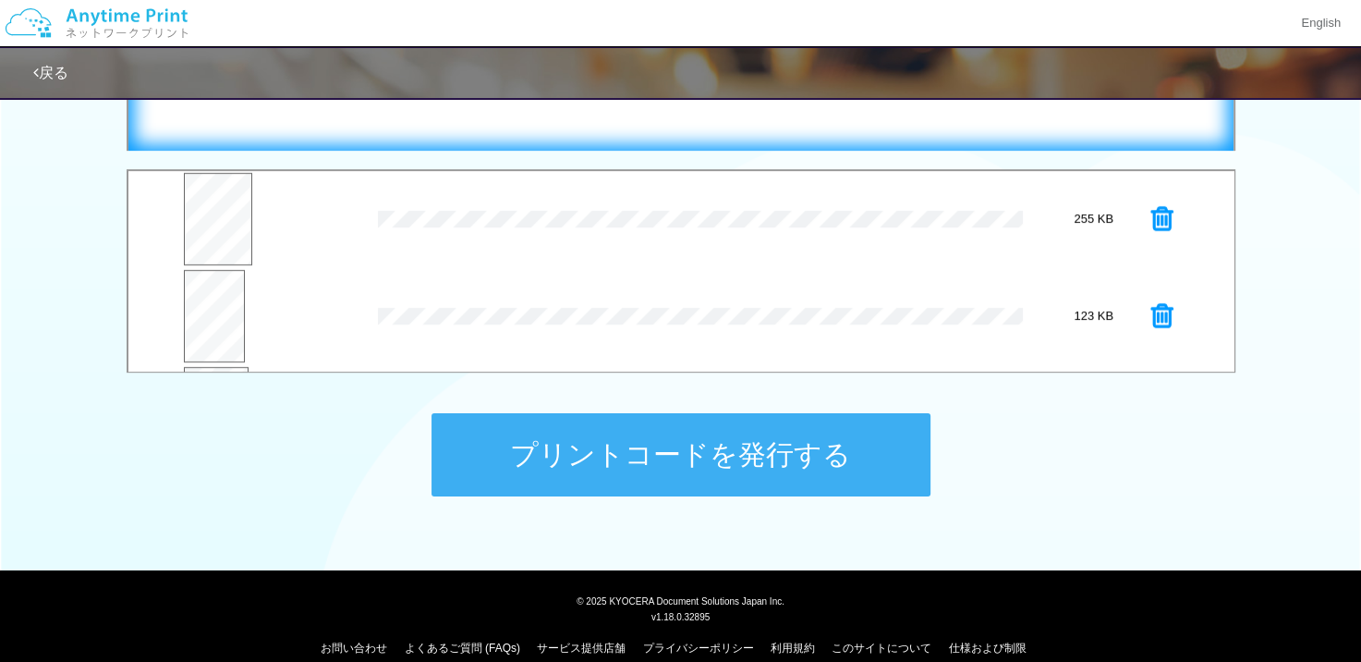
click at [720, 118] on div "ここにファイルをドラッグアンドドロップするか 参照 します" at bounding box center [681, 66] width 1068 height 131
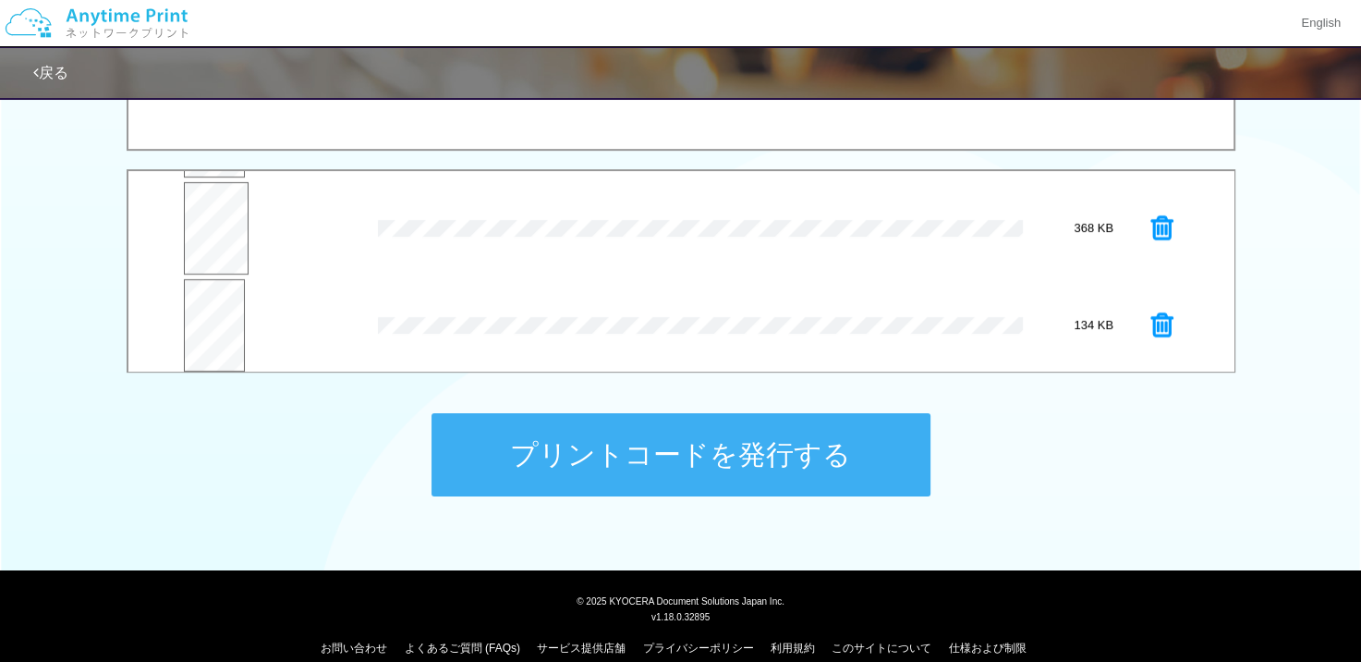
scroll to position [484, 0]
click at [205, 309] on button "プレビュー" at bounding box center [215, 330] width 65 height 43
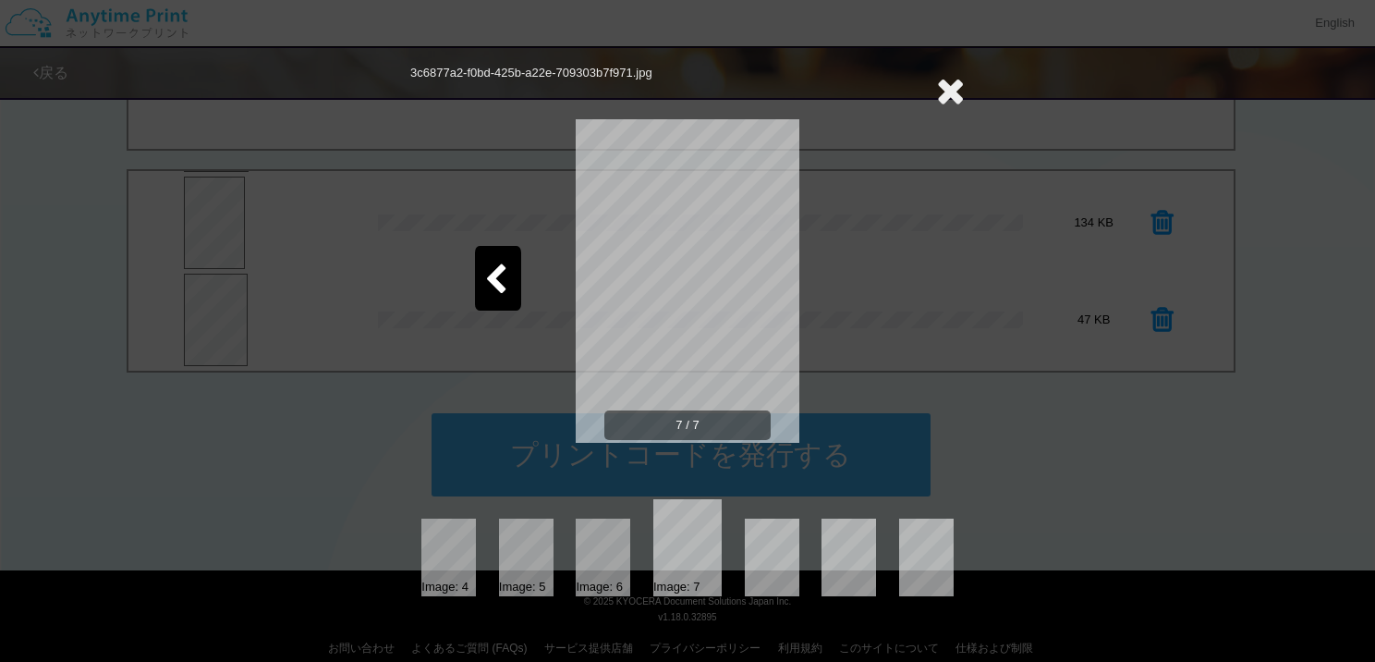
click at [950, 80] on icon at bounding box center [950, 90] width 29 height 37
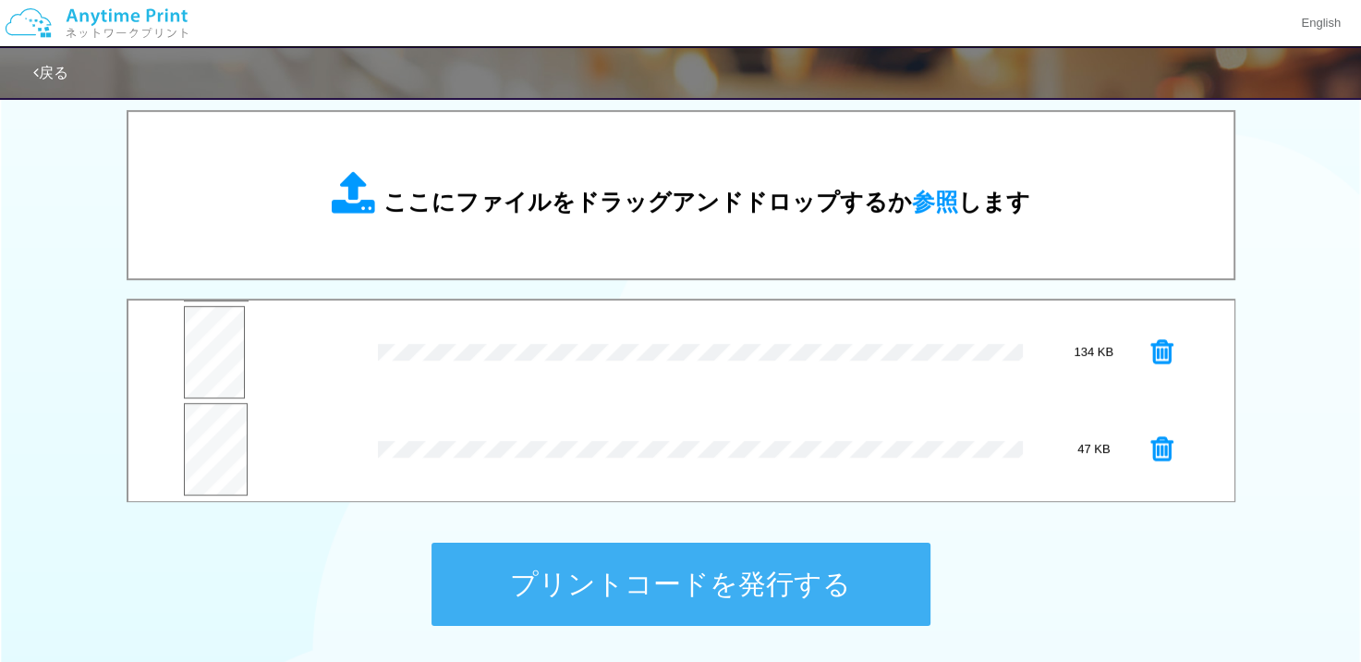
scroll to position [536, 0]
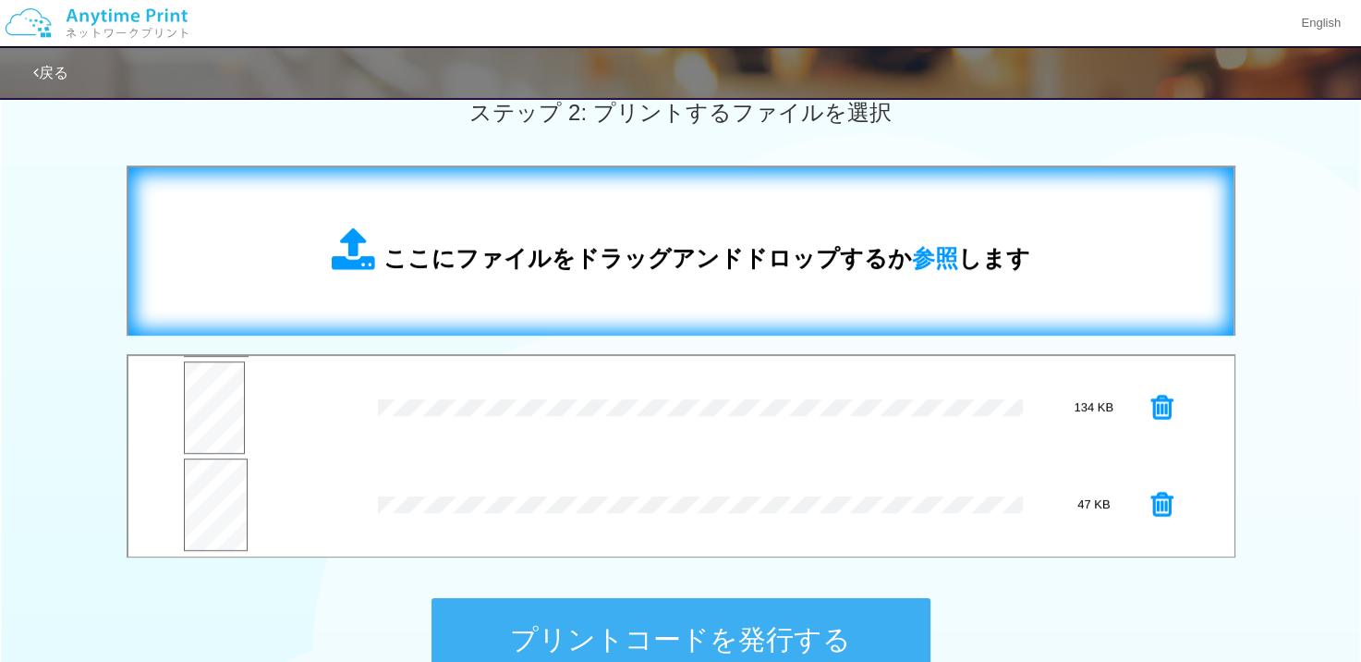
click at [544, 227] on div "ここにファイルをドラッグアンドドロップするか 参照 します" at bounding box center [681, 251] width 699 height 48
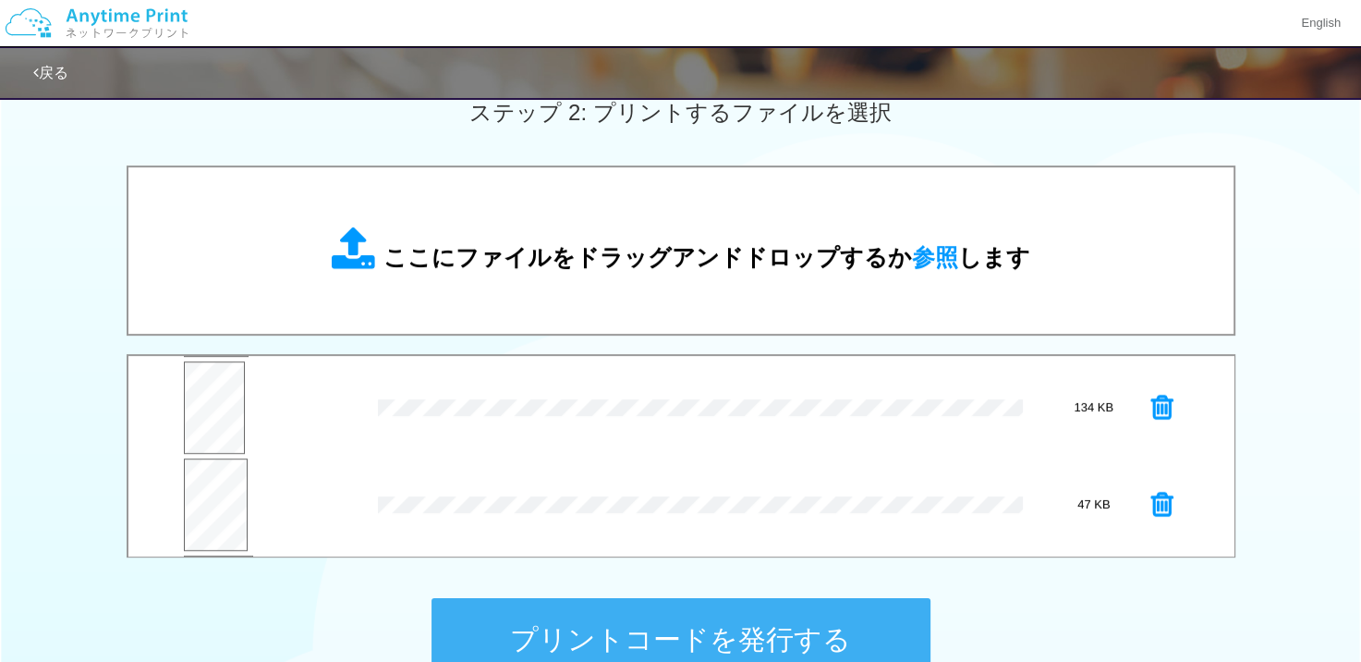
scroll to position [580, 0]
click at [228, 510] on button "プレビュー" at bounding box center [219, 515] width 67 height 43
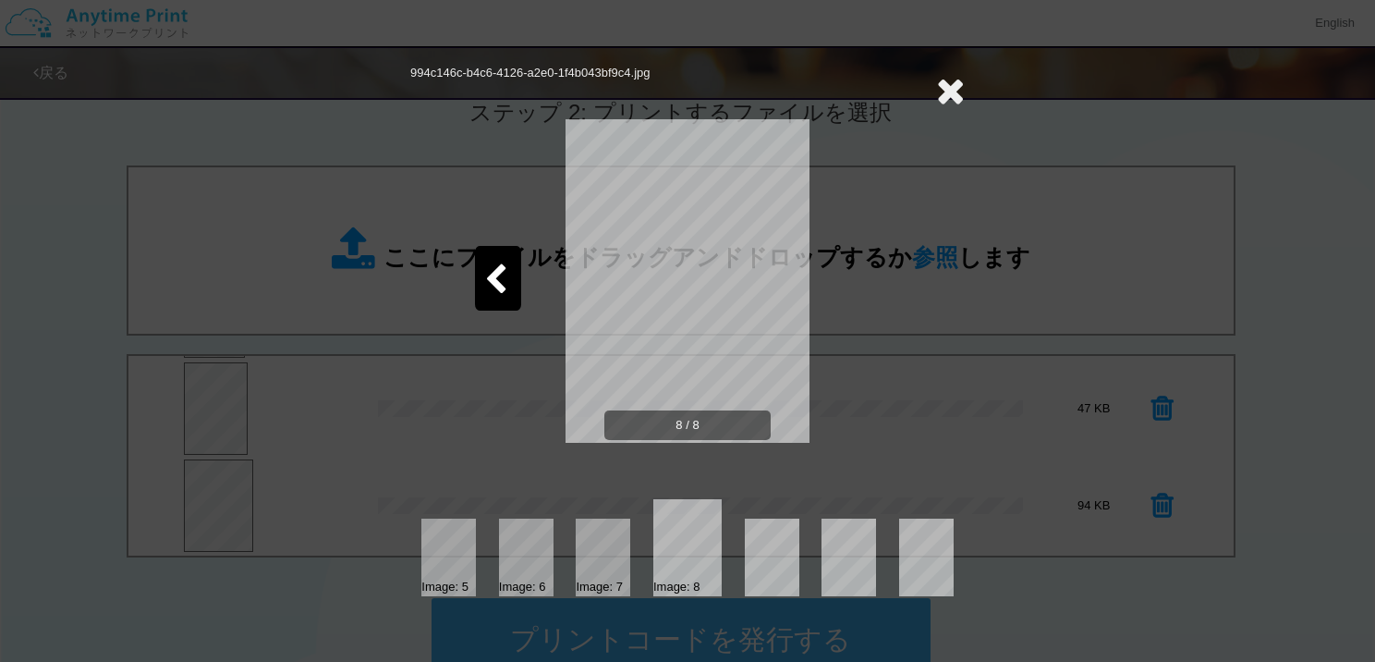
click at [480, 266] on div at bounding box center [498, 278] width 46 height 65
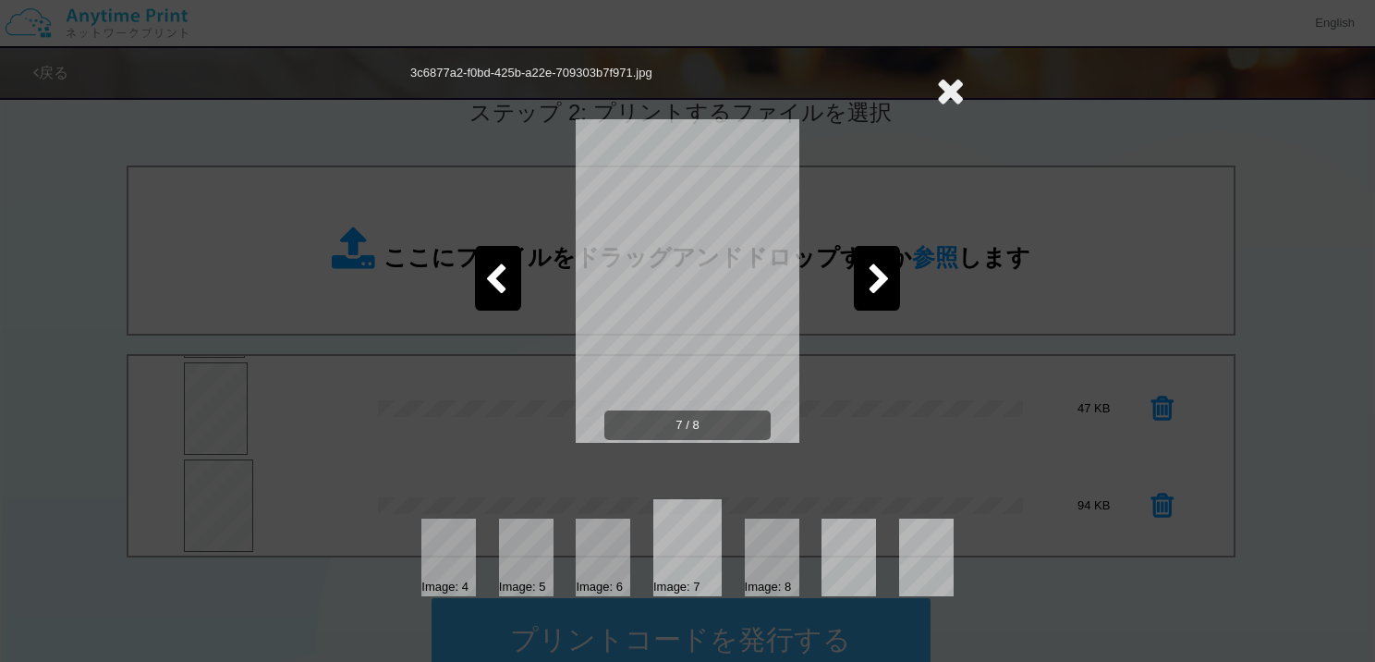
click at [480, 266] on div at bounding box center [498, 278] width 46 height 65
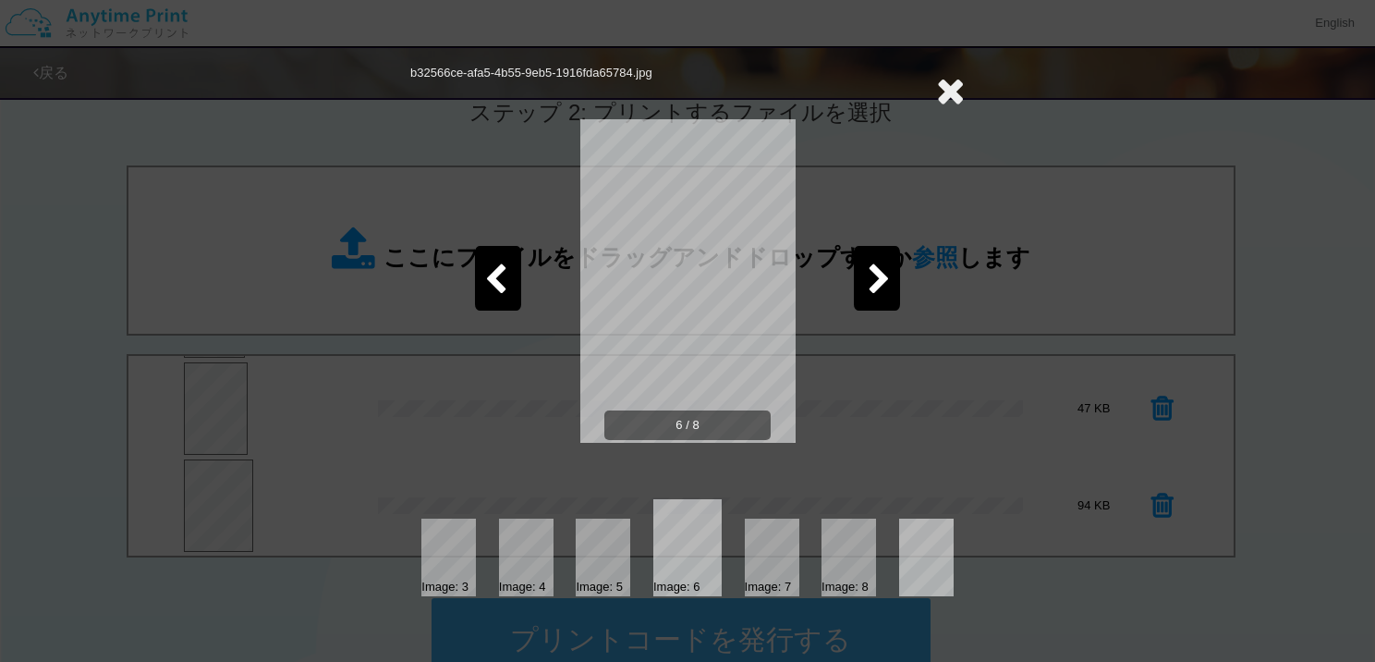
click at [886, 278] on icon at bounding box center [879, 280] width 23 height 32
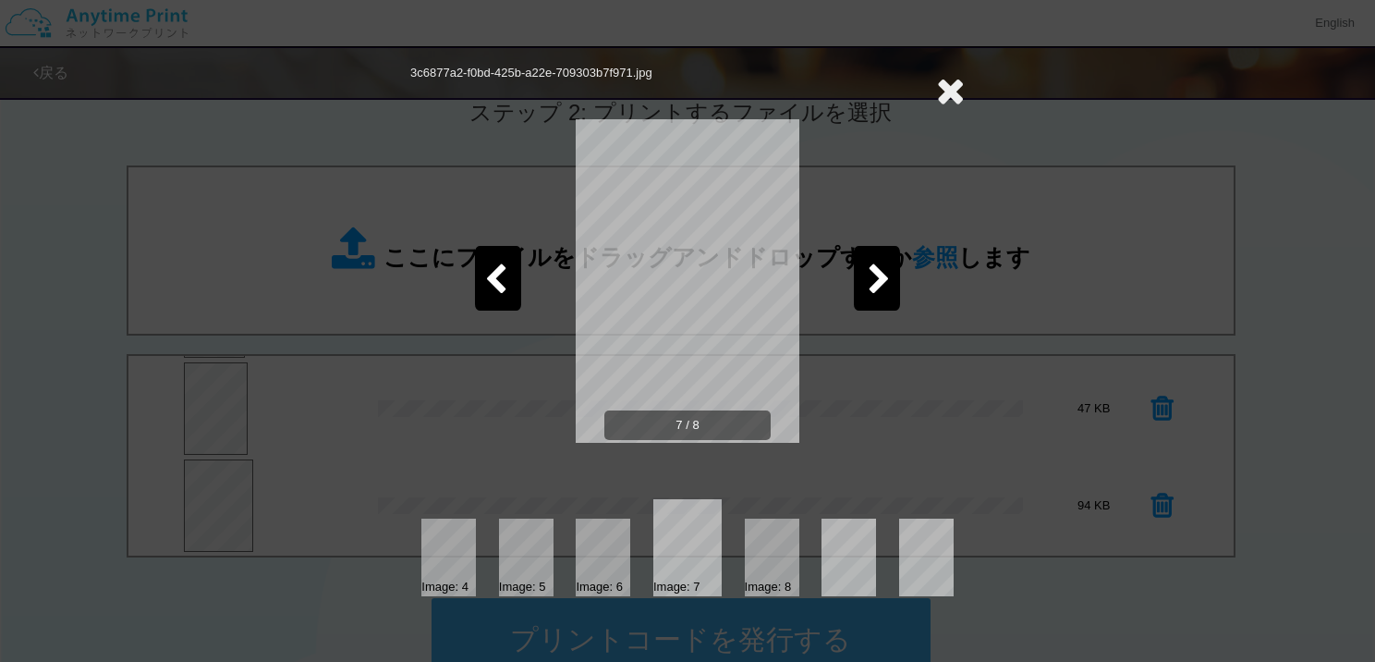
click at [886, 278] on icon at bounding box center [879, 280] width 23 height 32
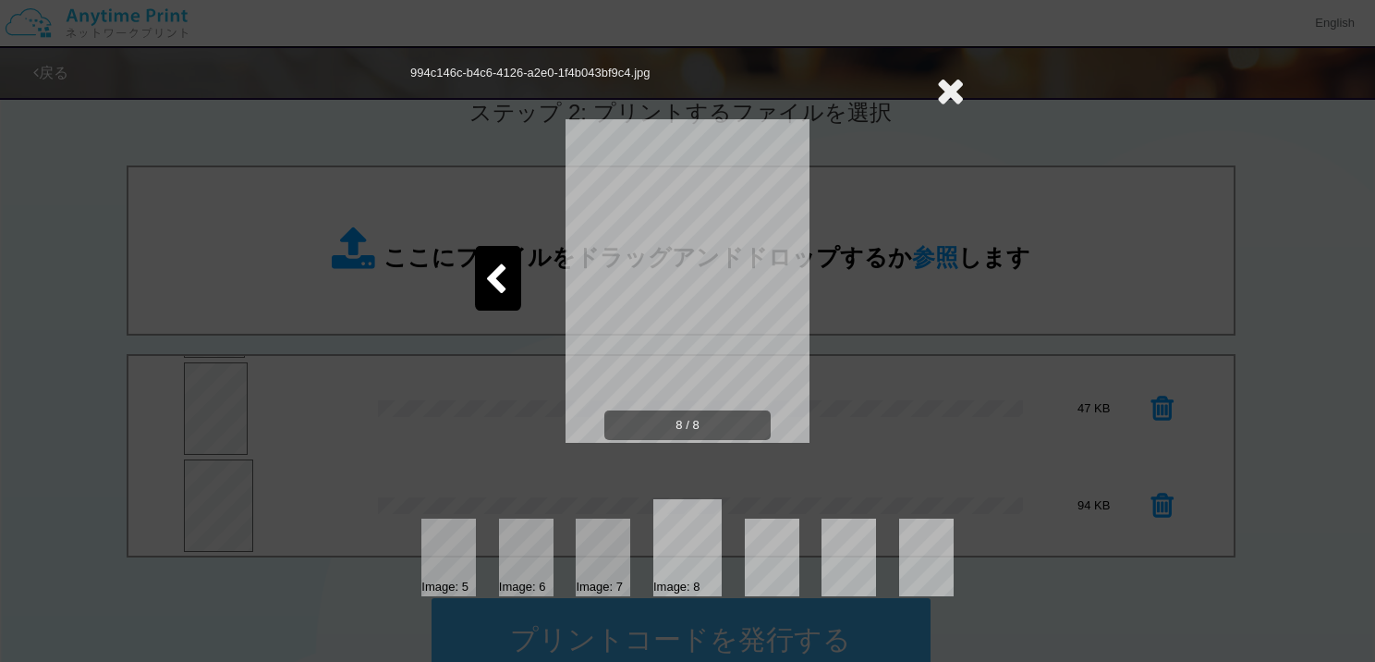
click at [957, 82] on icon at bounding box center [950, 90] width 29 height 37
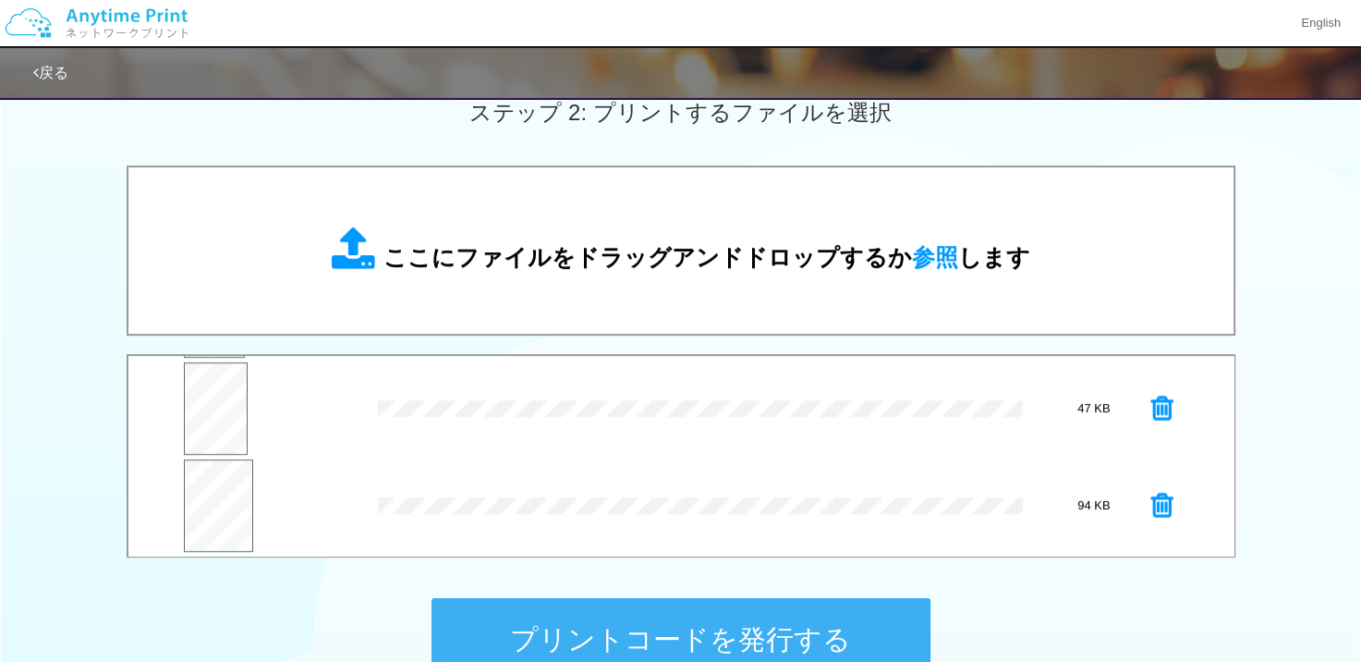
click at [1152, 504] on icon at bounding box center [1163, 506] width 22 height 28
click at [213, 402] on button "プレビュー" at bounding box center [216, 417] width 65 height 43
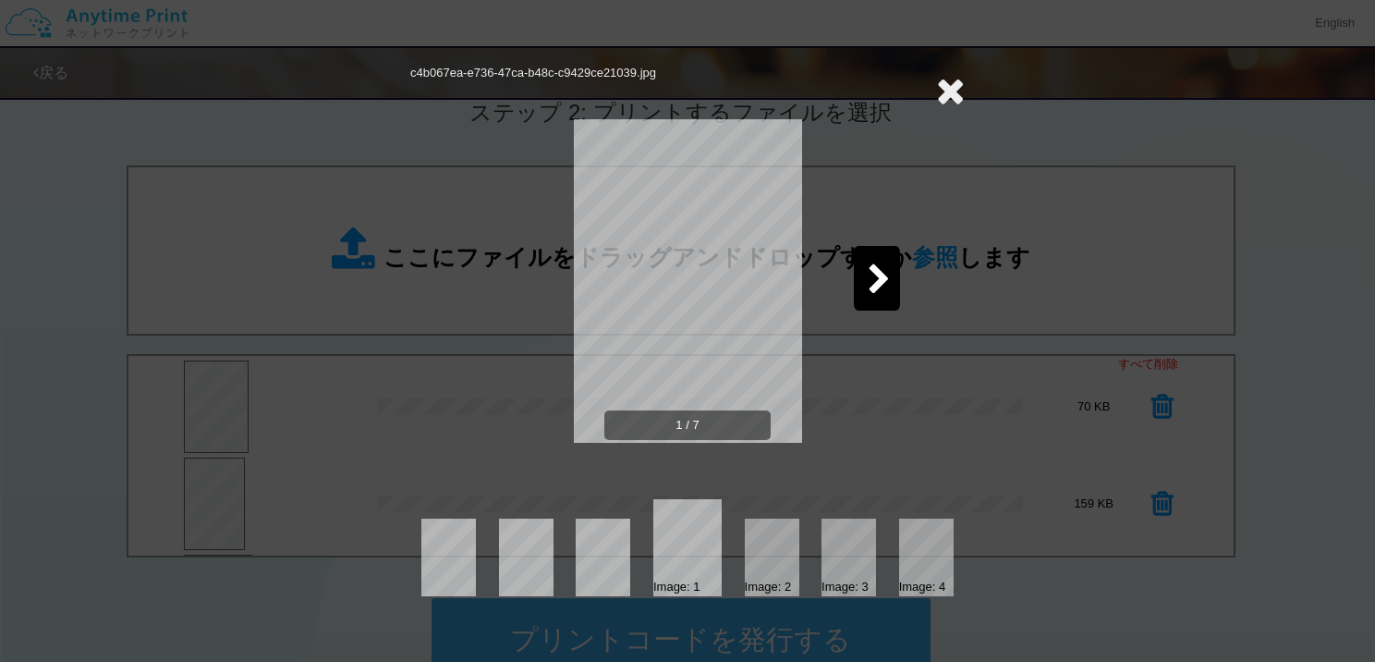
click at [875, 280] on icon at bounding box center [879, 280] width 23 height 32
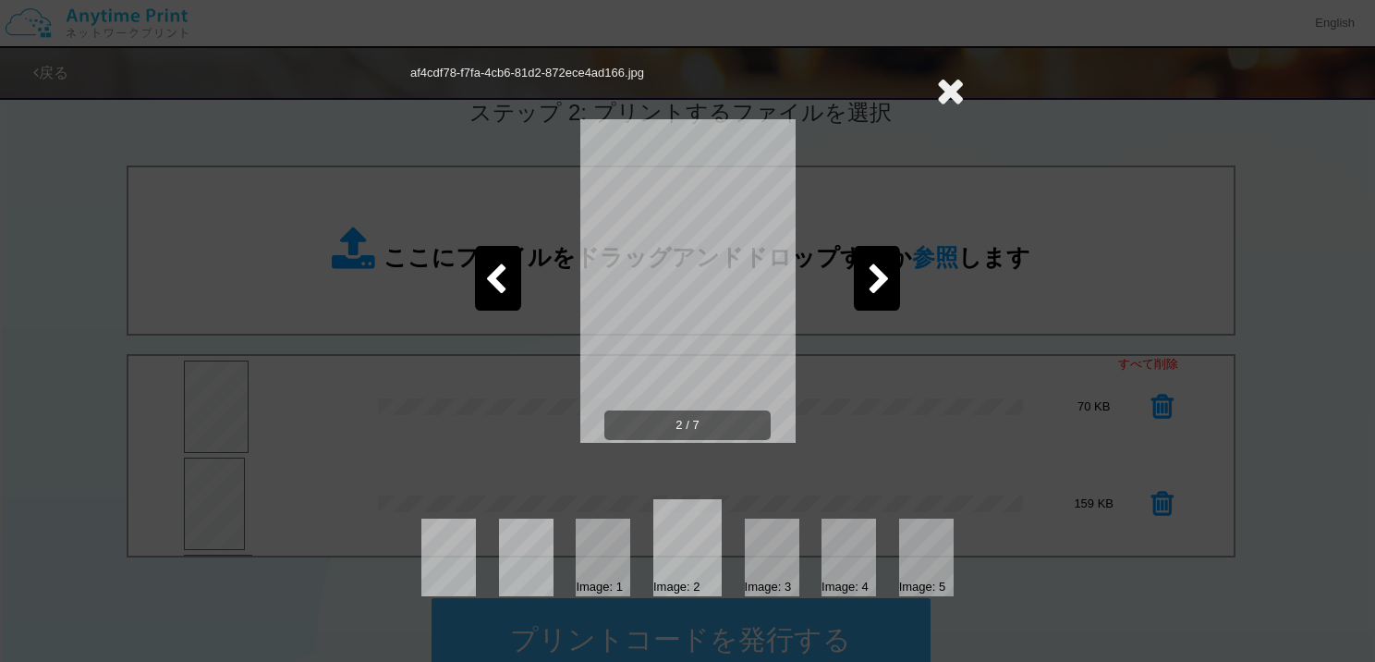
click at [950, 93] on icon at bounding box center [950, 90] width 29 height 37
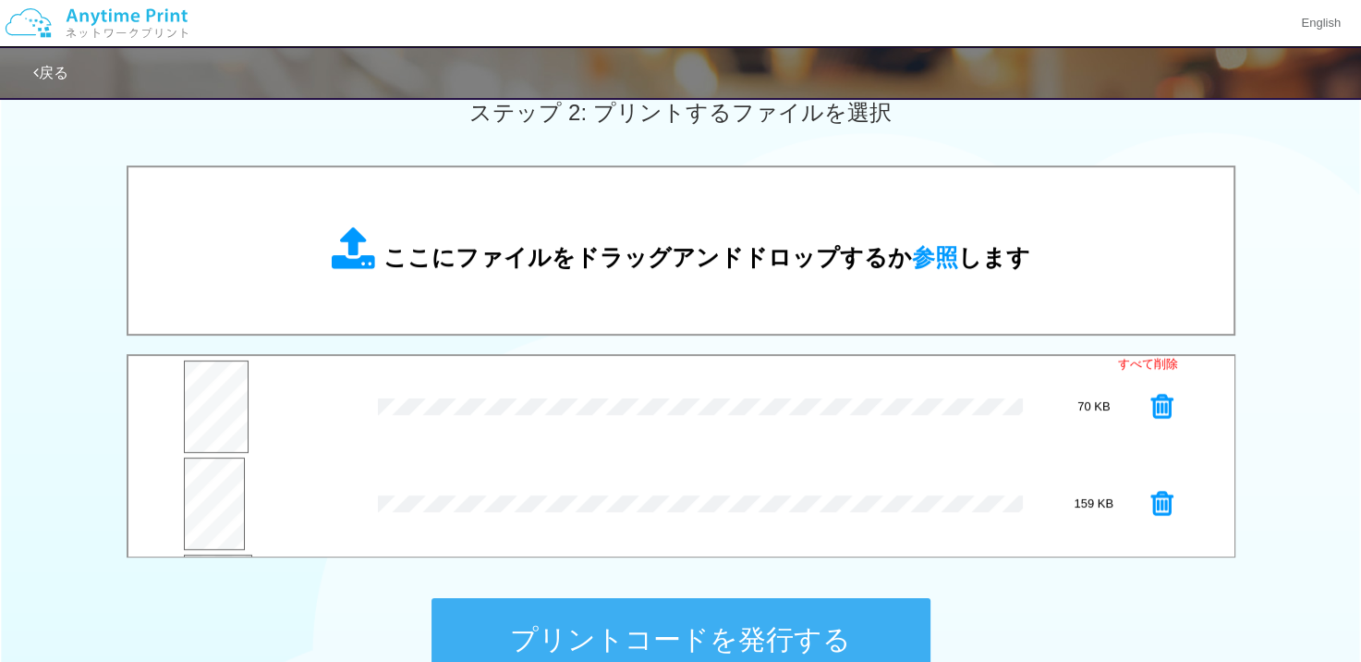
click at [1152, 403] on icon at bounding box center [1163, 407] width 22 height 28
click at [213, 503] on button "プレビュー" at bounding box center [216, 506] width 65 height 43
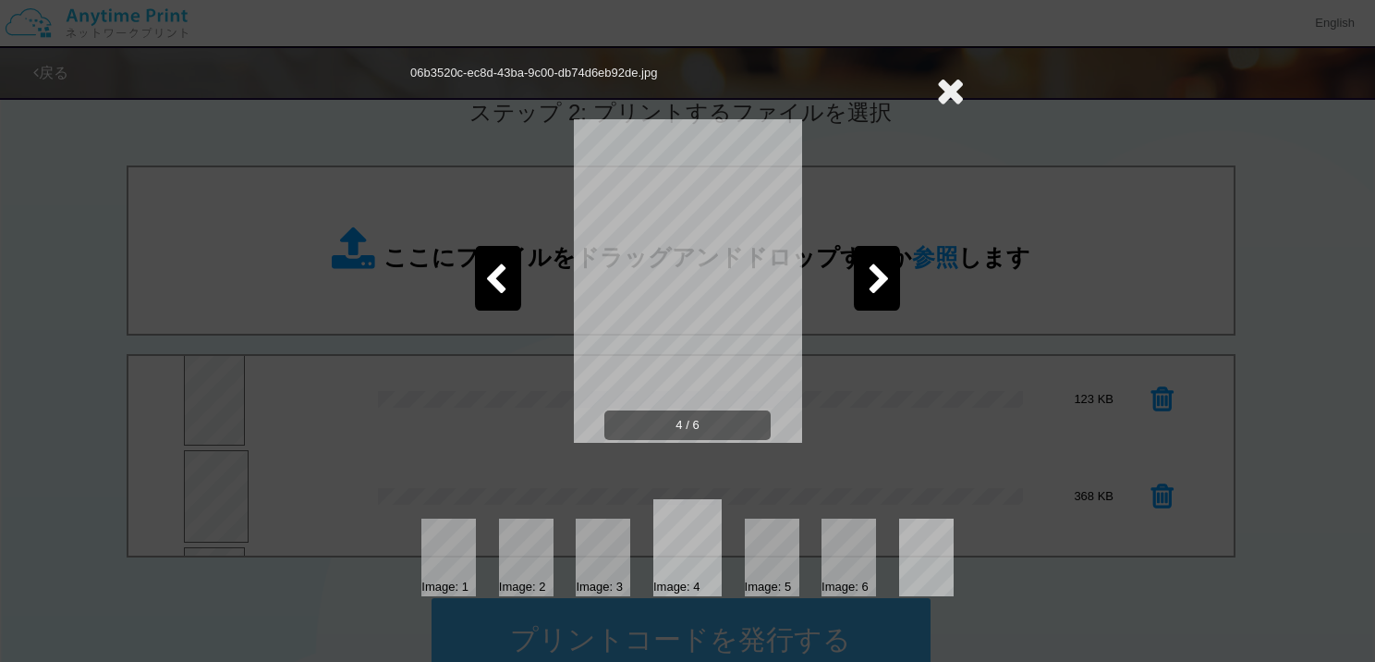
click at [874, 282] on icon at bounding box center [879, 280] width 23 height 32
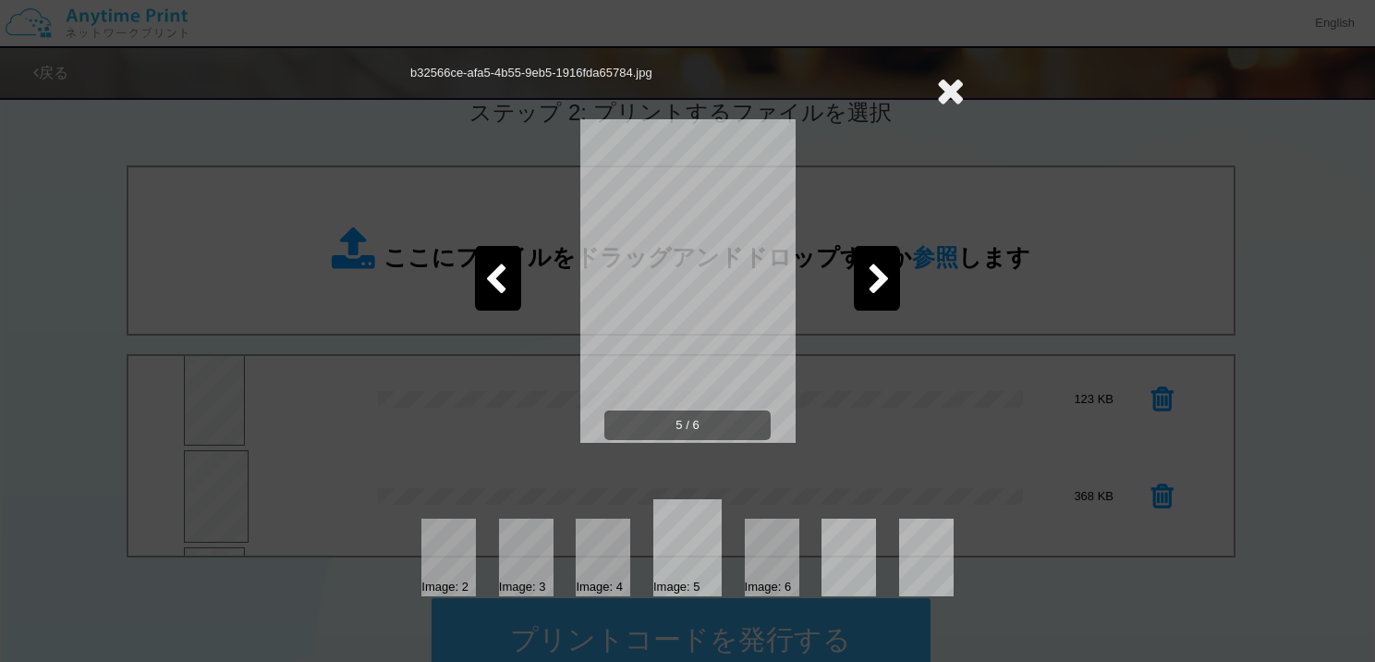
click at [495, 274] on icon at bounding box center [495, 280] width 23 height 32
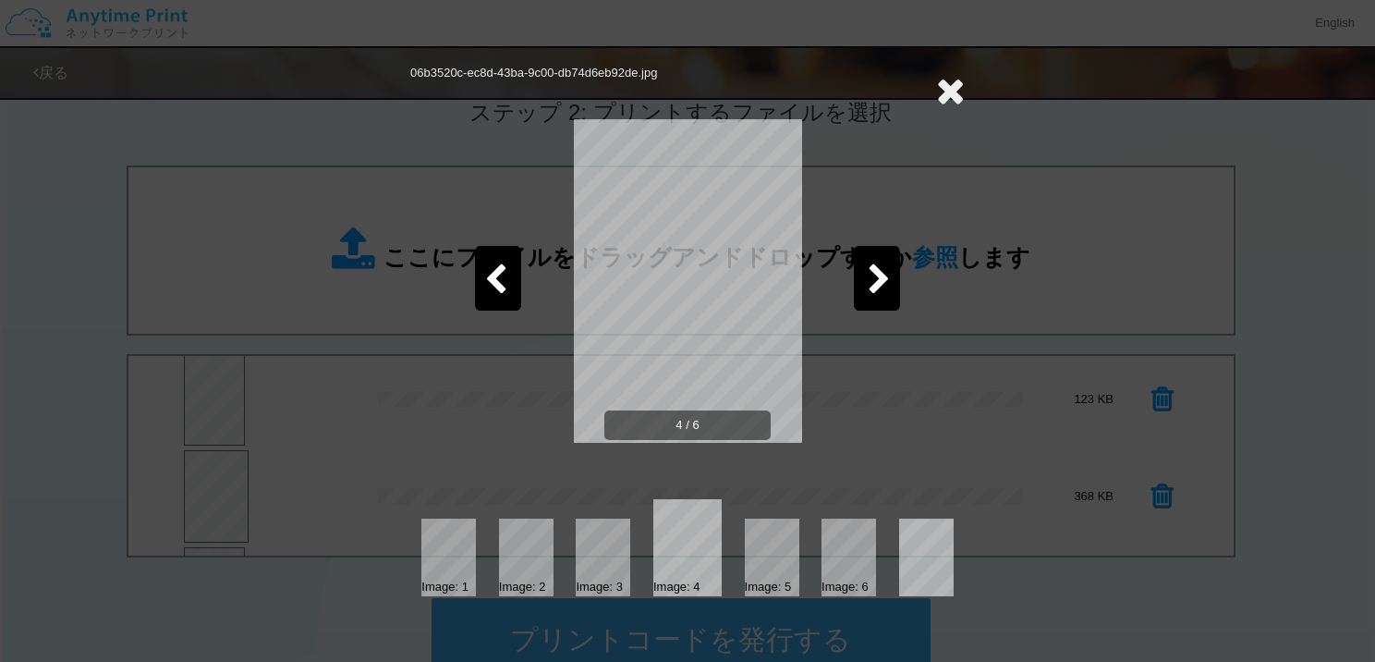
click at [950, 91] on icon at bounding box center [950, 90] width 29 height 37
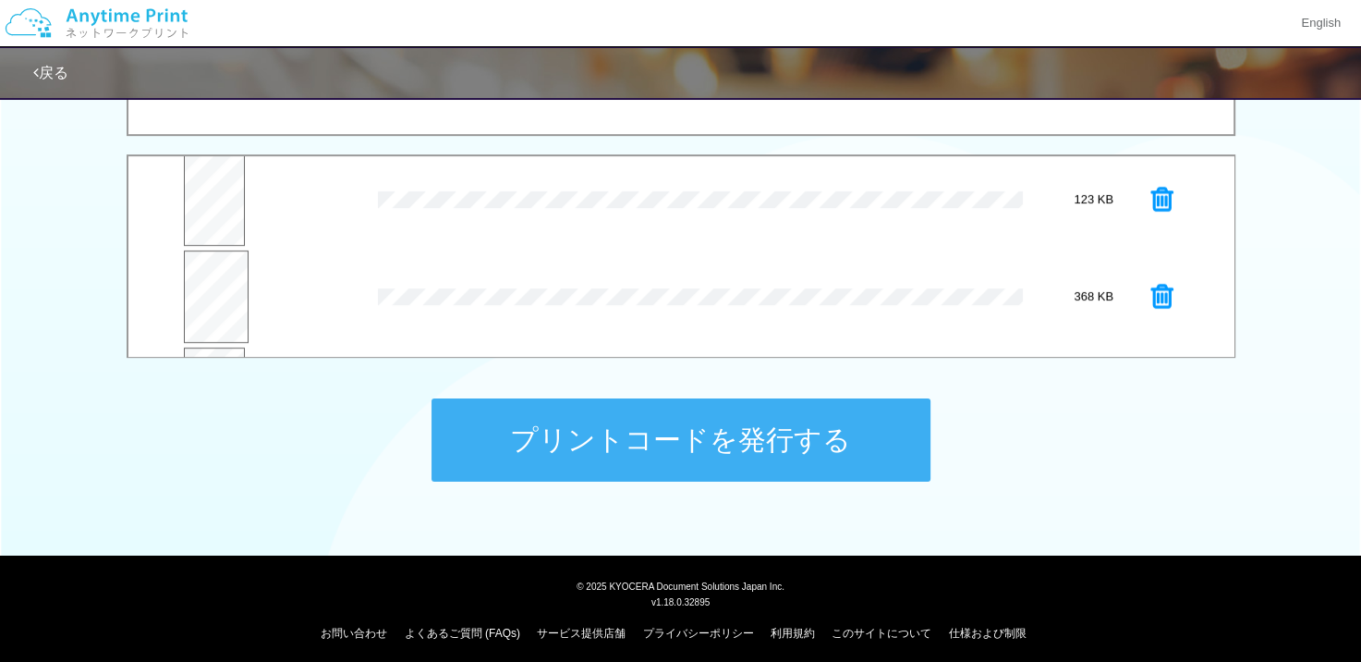
scroll to position [743, 0]
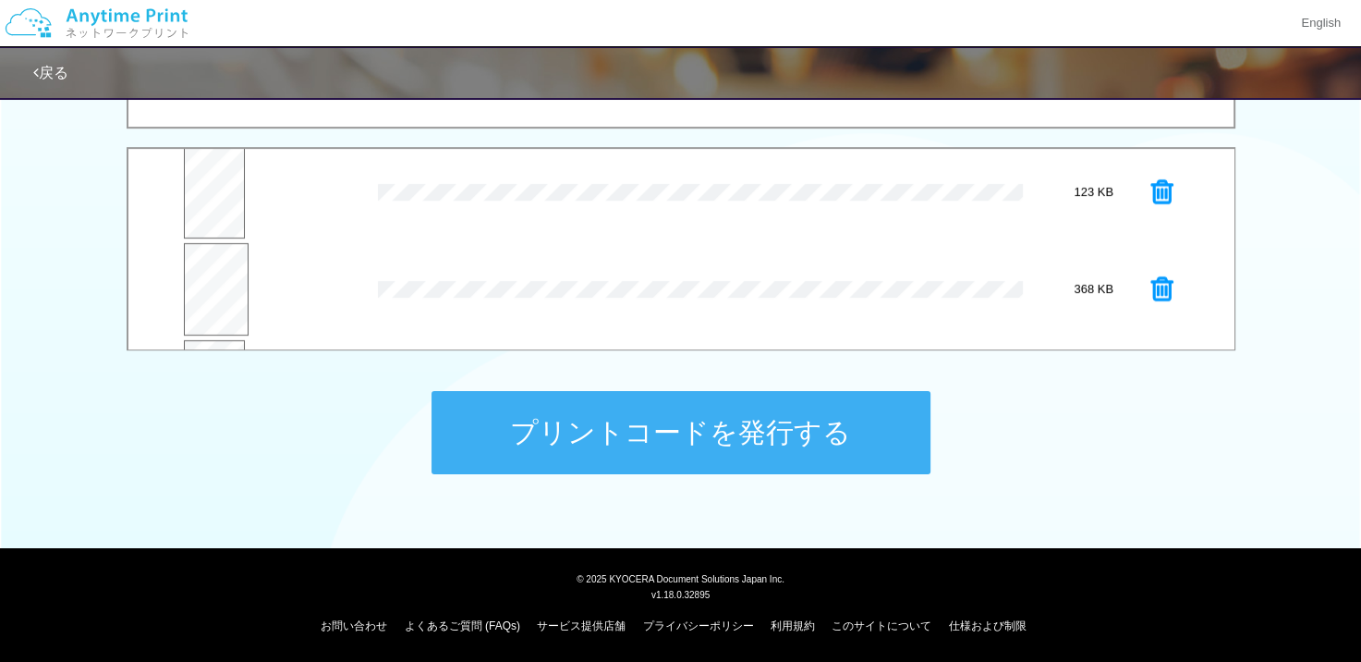
click at [761, 420] on button "プリントコードを発行する" at bounding box center [681, 432] width 499 height 83
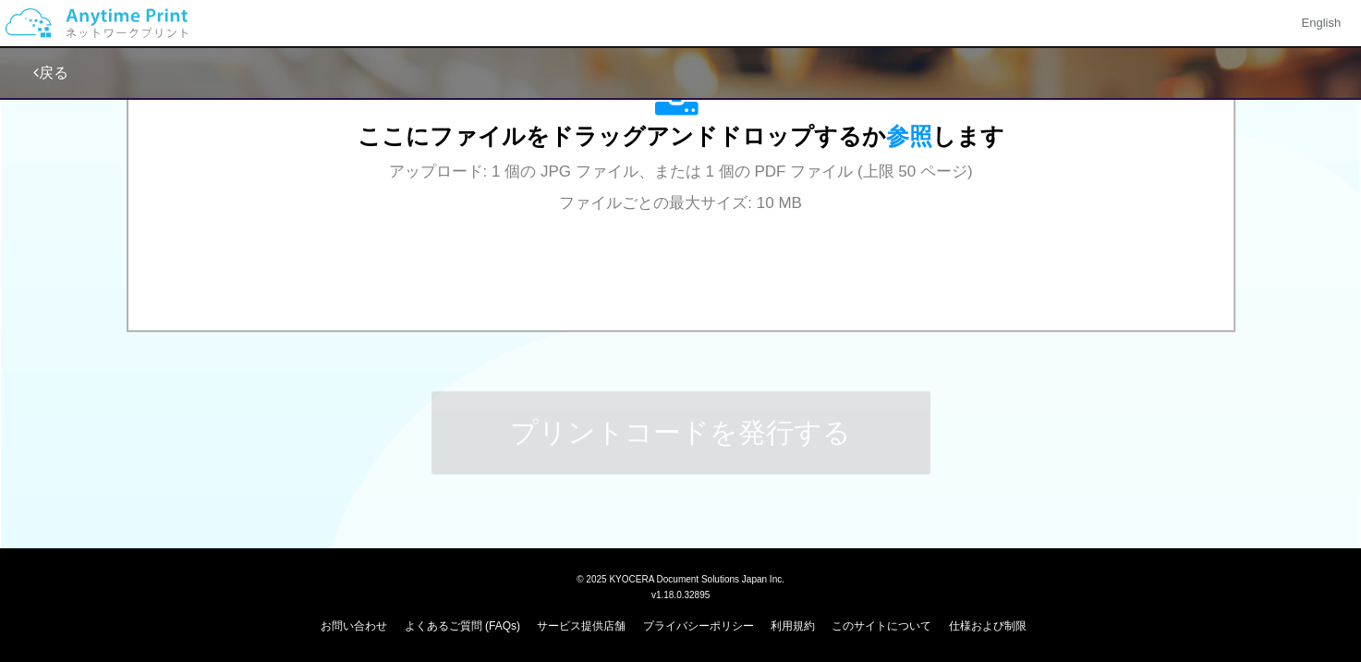
scroll to position [0, 0]
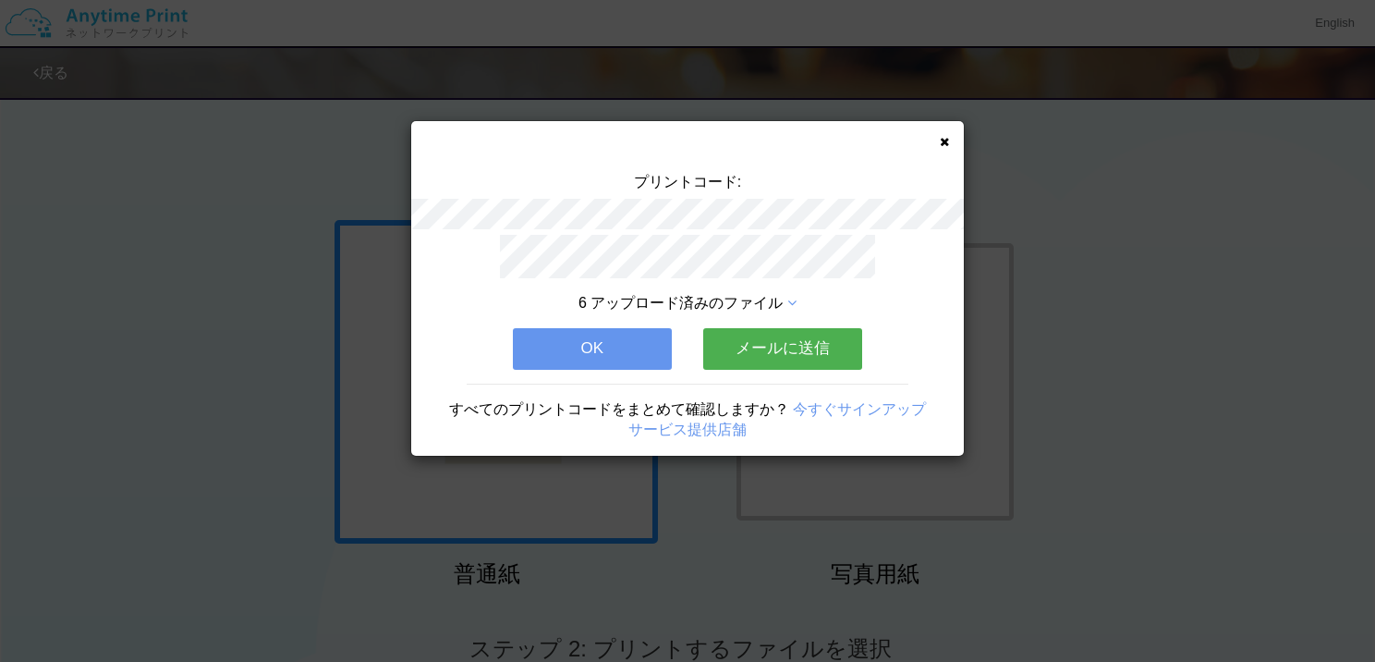
click at [639, 332] on button "OK" at bounding box center [592, 348] width 159 height 41
